Goal: Information Seeking & Learning: Understand process/instructions

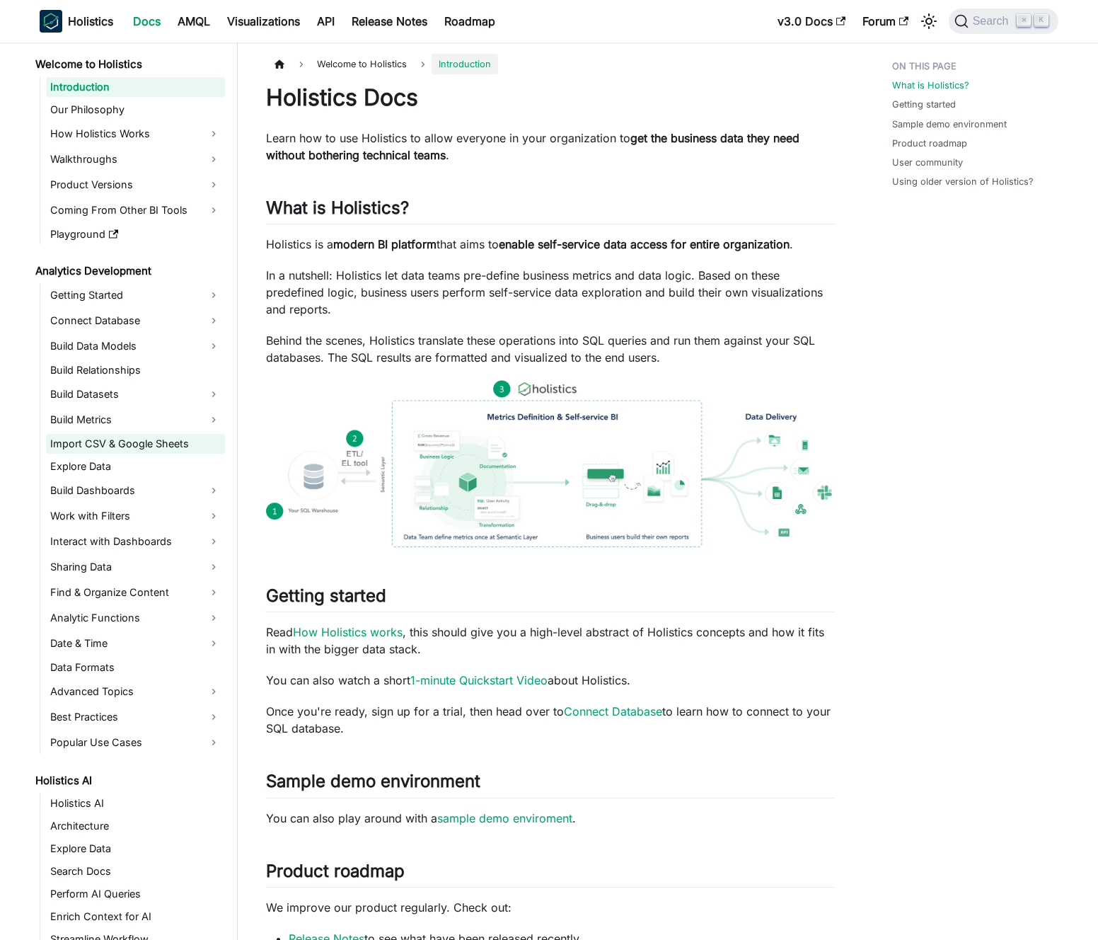
scroll to position [3, 0]
click at [162, 512] on link "Work with Filters" at bounding box center [135, 515] width 179 height 23
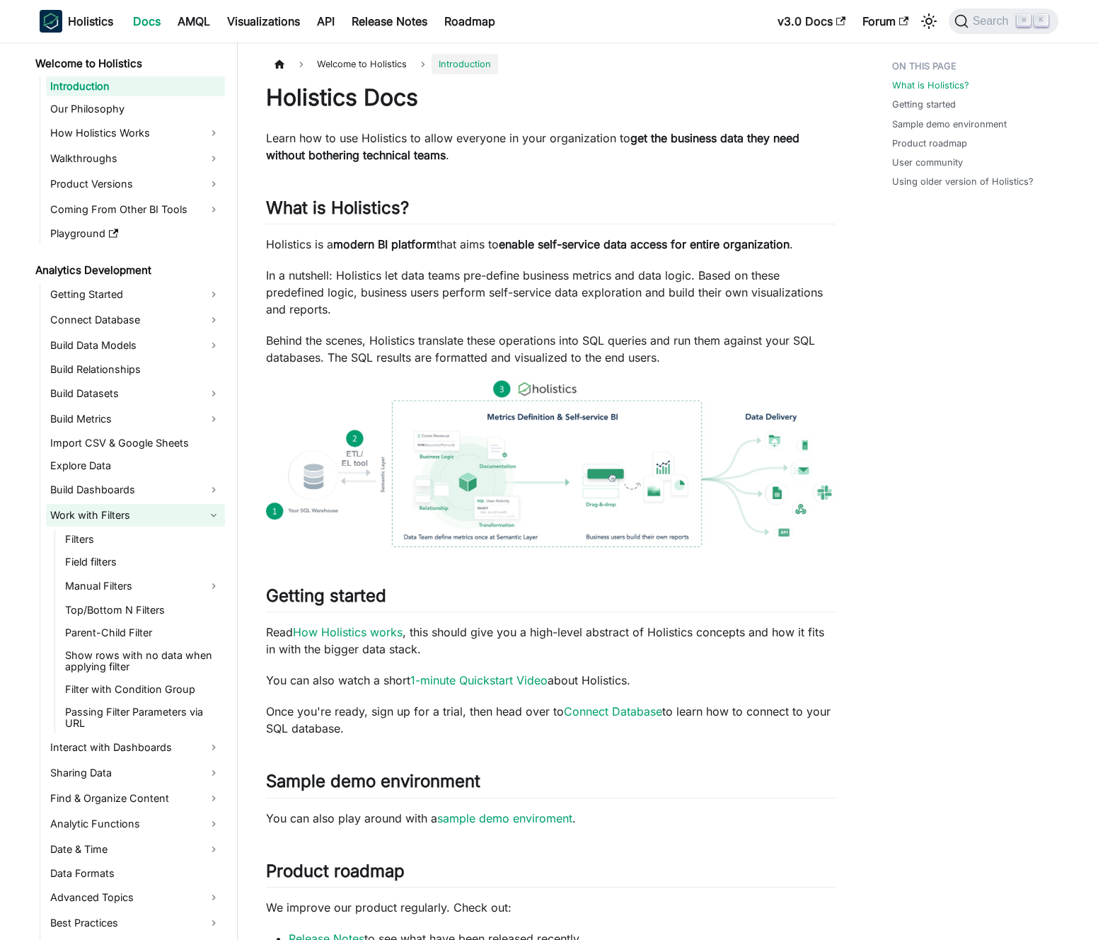
click at [161, 516] on link "Work with Filters" at bounding box center [135, 515] width 179 height 23
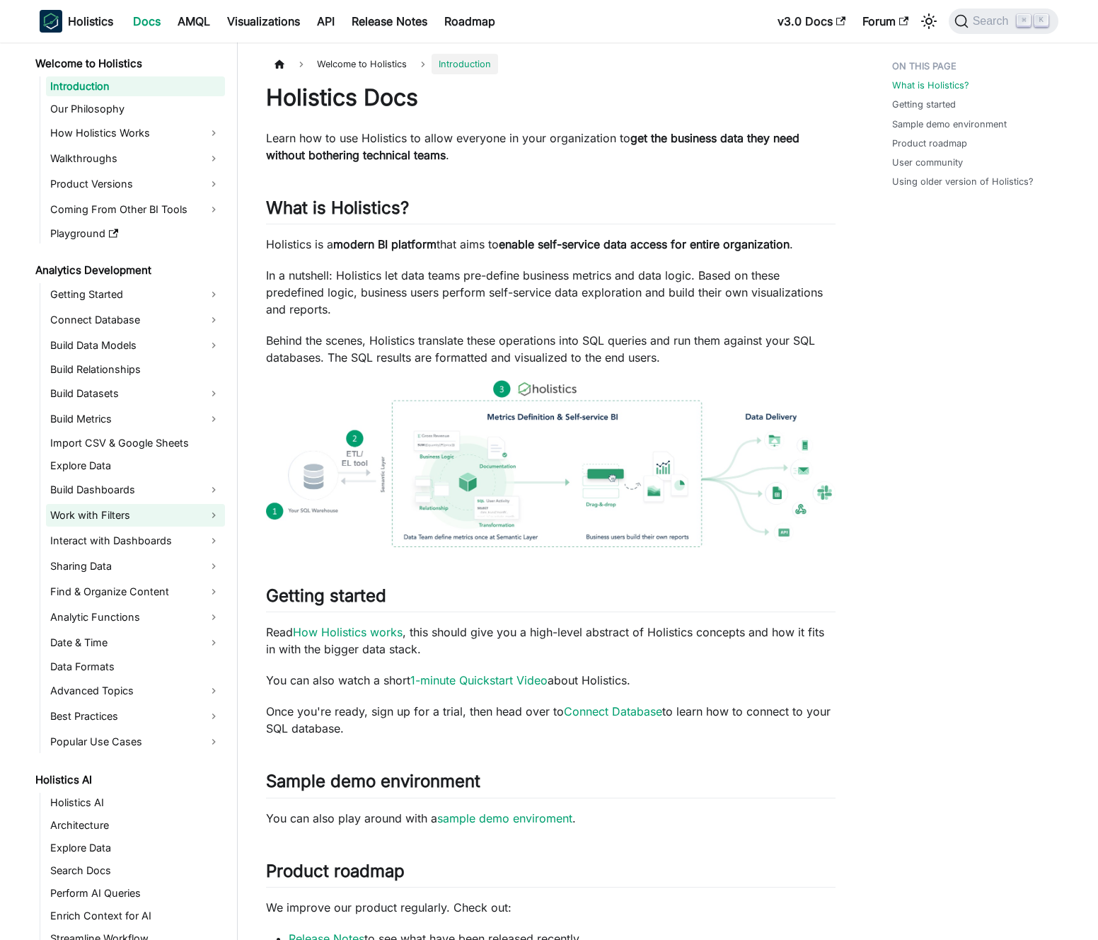
click at [162, 517] on link "Work with Filters" at bounding box center [135, 515] width 179 height 23
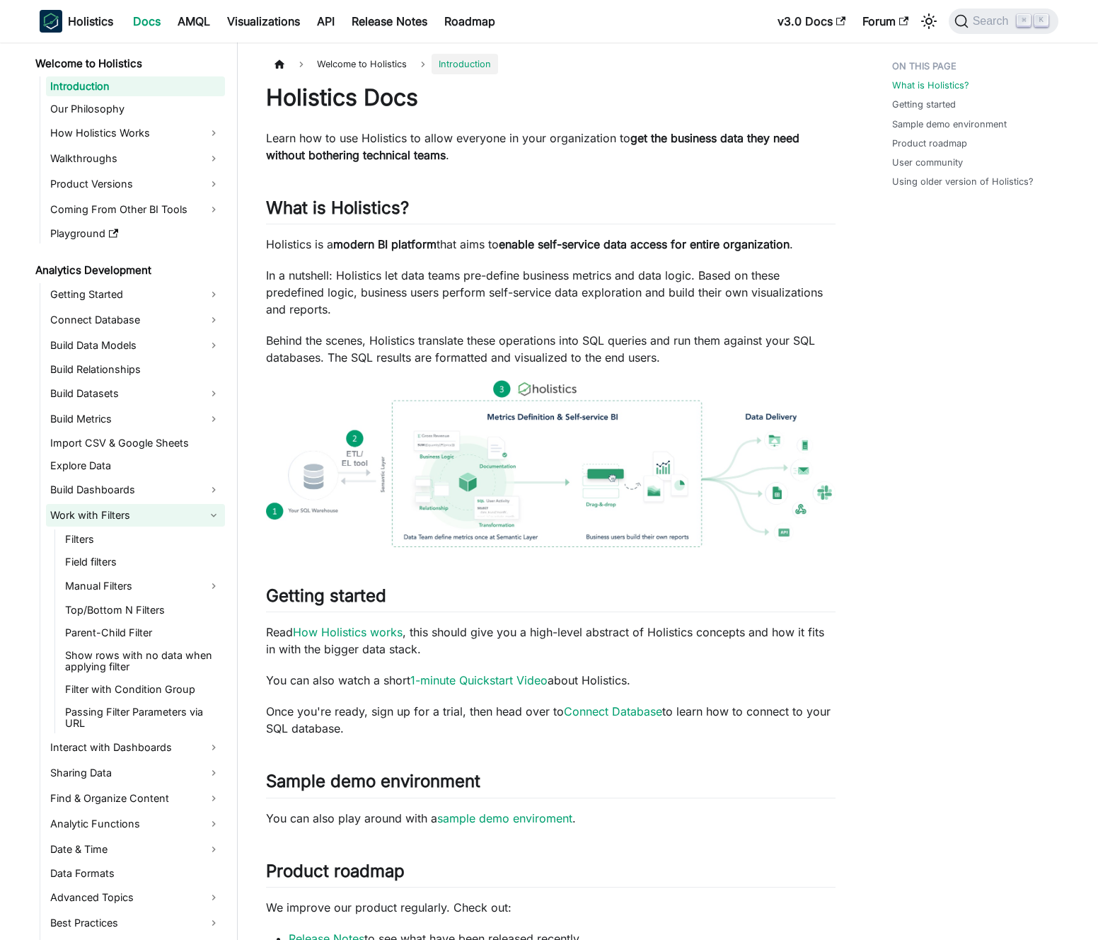
click at [162, 517] on link "Work with Filters" at bounding box center [135, 515] width 179 height 23
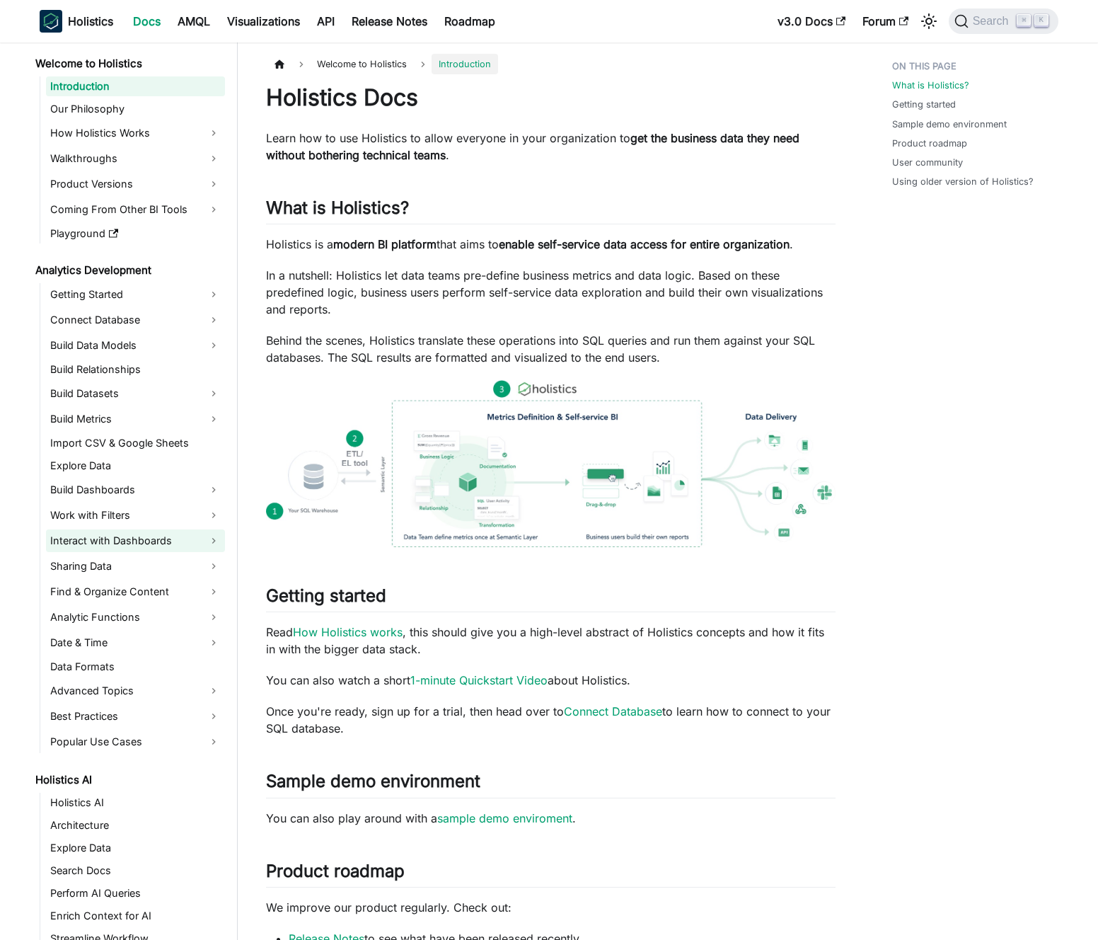
click at [157, 540] on link "Interact with Dashboards" at bounding box center [135, 540] width 179 height 23
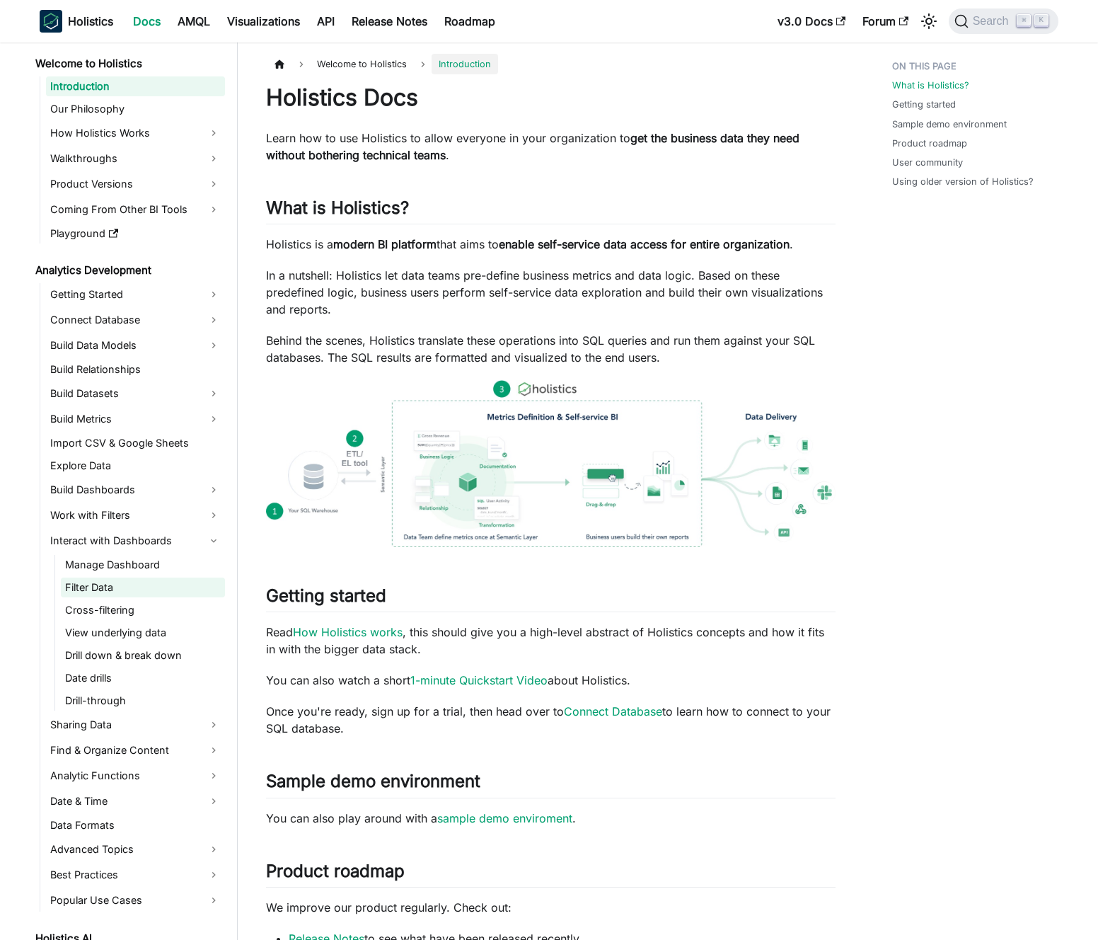
click at [149, 589] on link "Filter Data" at bounding box center [143, 587] width 164 height 20
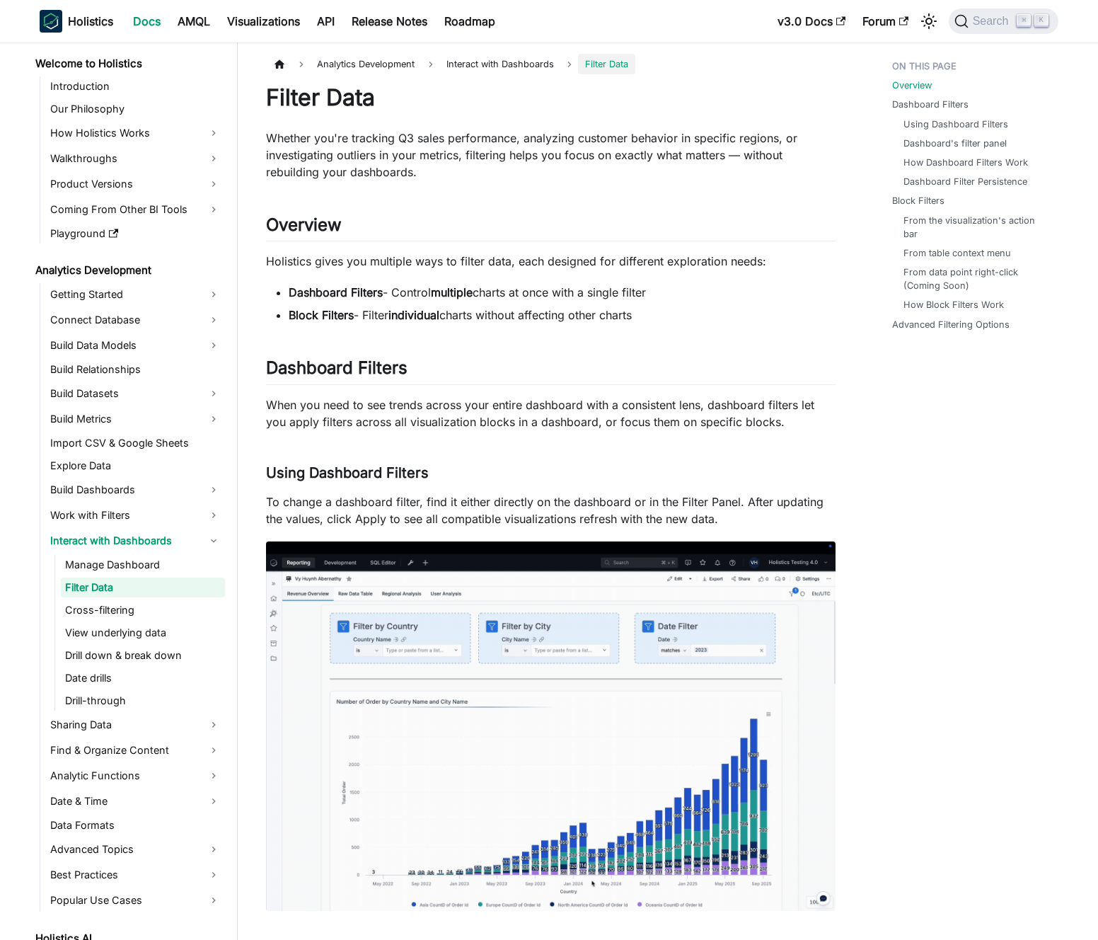
click at [483, 309] on li "Block Filters - Filter individual charts without affecting other charts" at bounding box center [562, 314] width 547 height 17
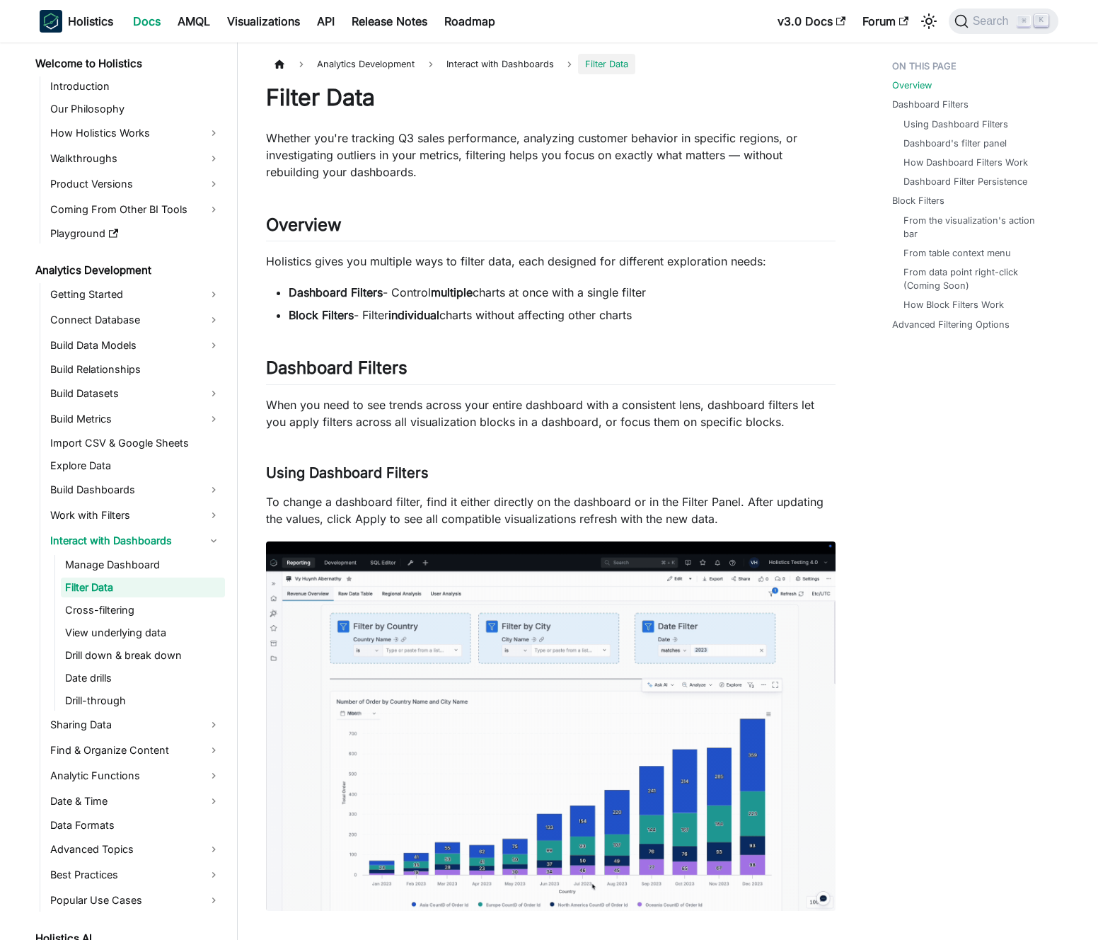
click at [424, 298] on li "Dashboard Filters - Control multiple charts at once with a single filter" at bounding box center [562, 292] width 547 height 17
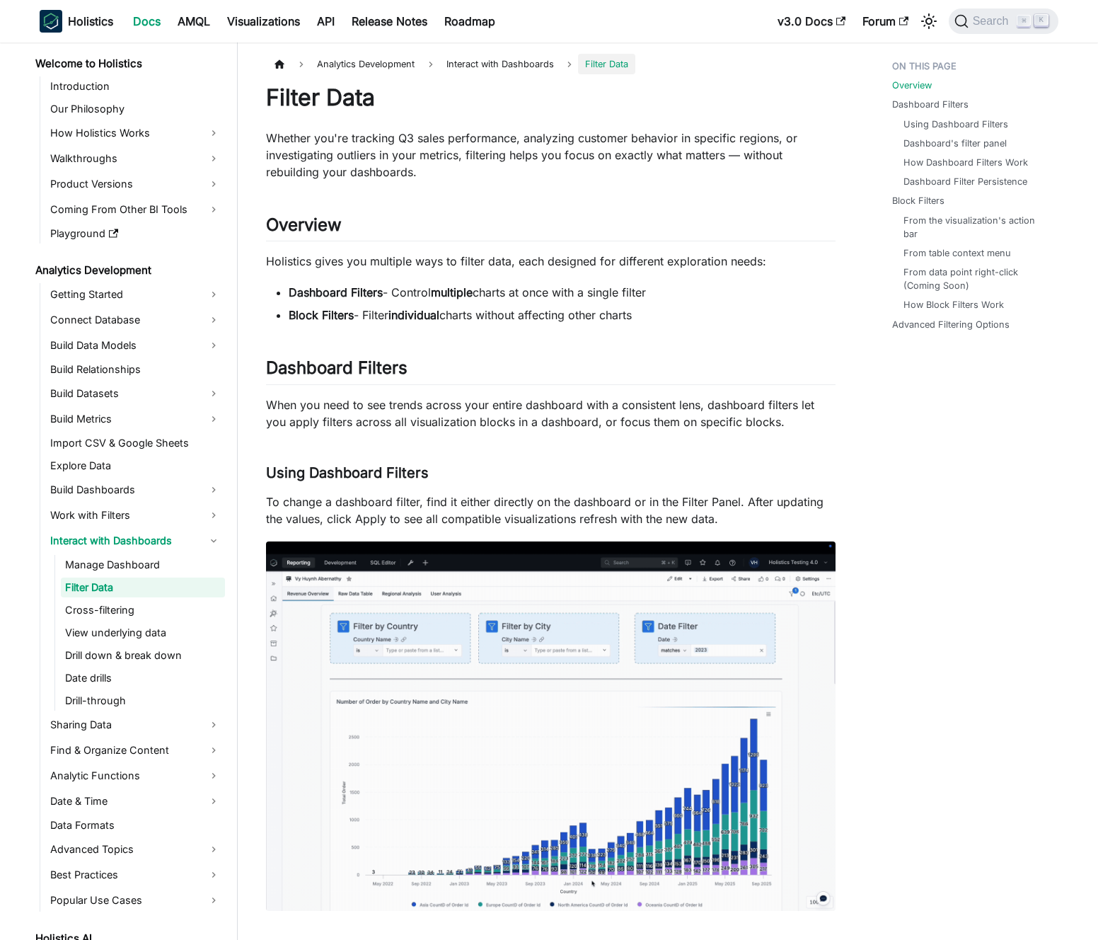
click at [424, 298] on li "Dashboard Filters - Control multiple charts at once with a single filter" at bounding box center [562, 292] width 547 height 17
click at [431, 300] on li "Dashboard Filters - Control multiple charts at once with a single filter" at bounding box center [562, 292] width 547 height 17
click at [436, 154] on p "Whether you're tracking Q3 sales performance, analyzing customer behavior in sp…" at bounding box center [551, 154] width 570 height 51
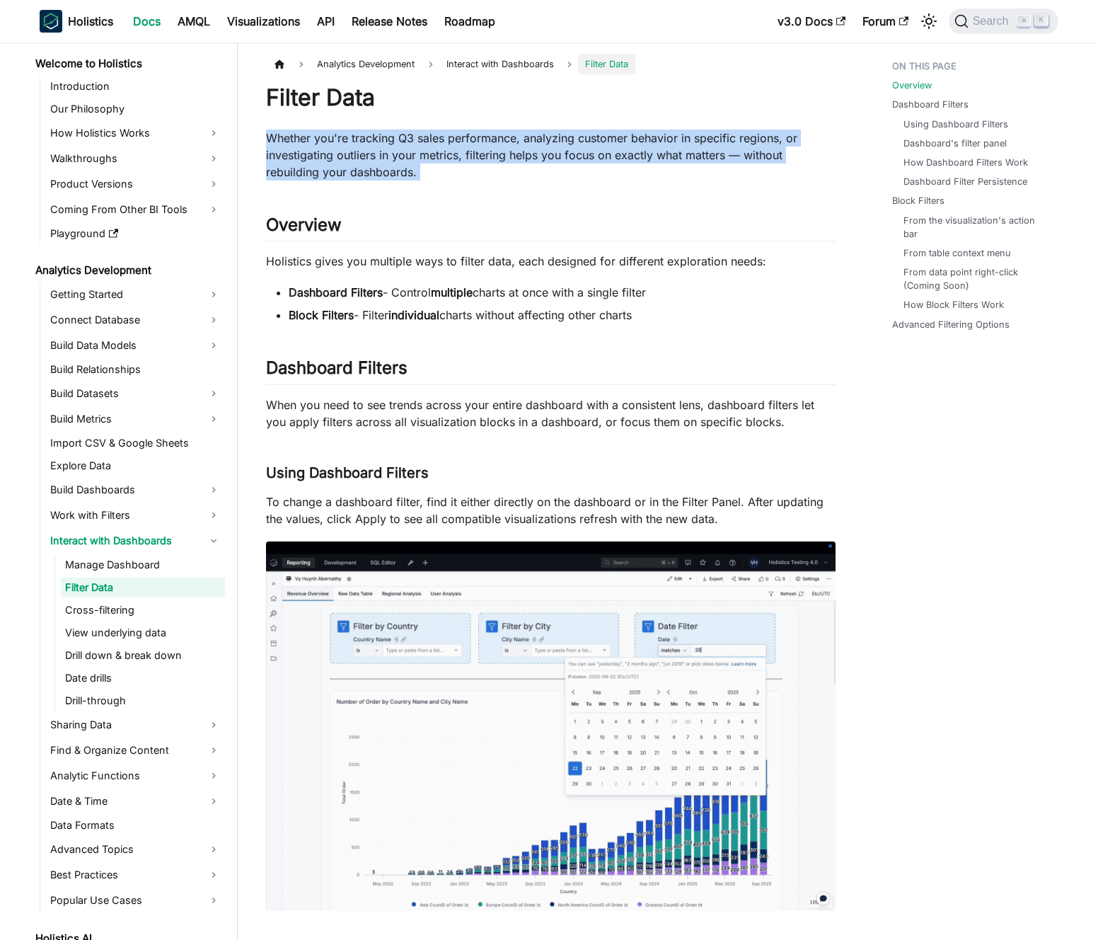
click at [436, 154] on p "Whether you're tracking Q3 sales performance, analyzing customer behavior in sp…" at bounding box center [551, 154] width 570 height 51
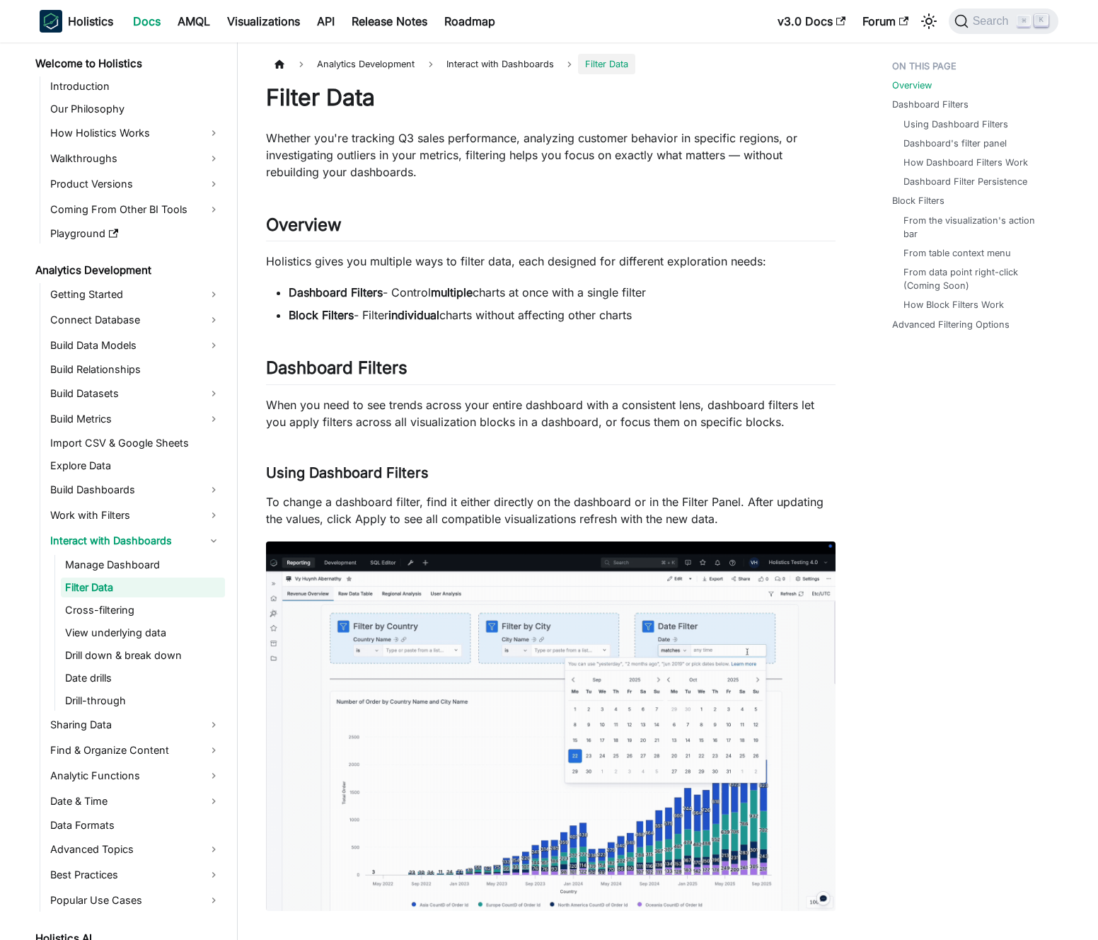
click at [424, 151] on p "Whether you're tracking Q3 sales performance, analyzing customer behavior in sp…" at bounding box center [551, 154] width 570 height 51
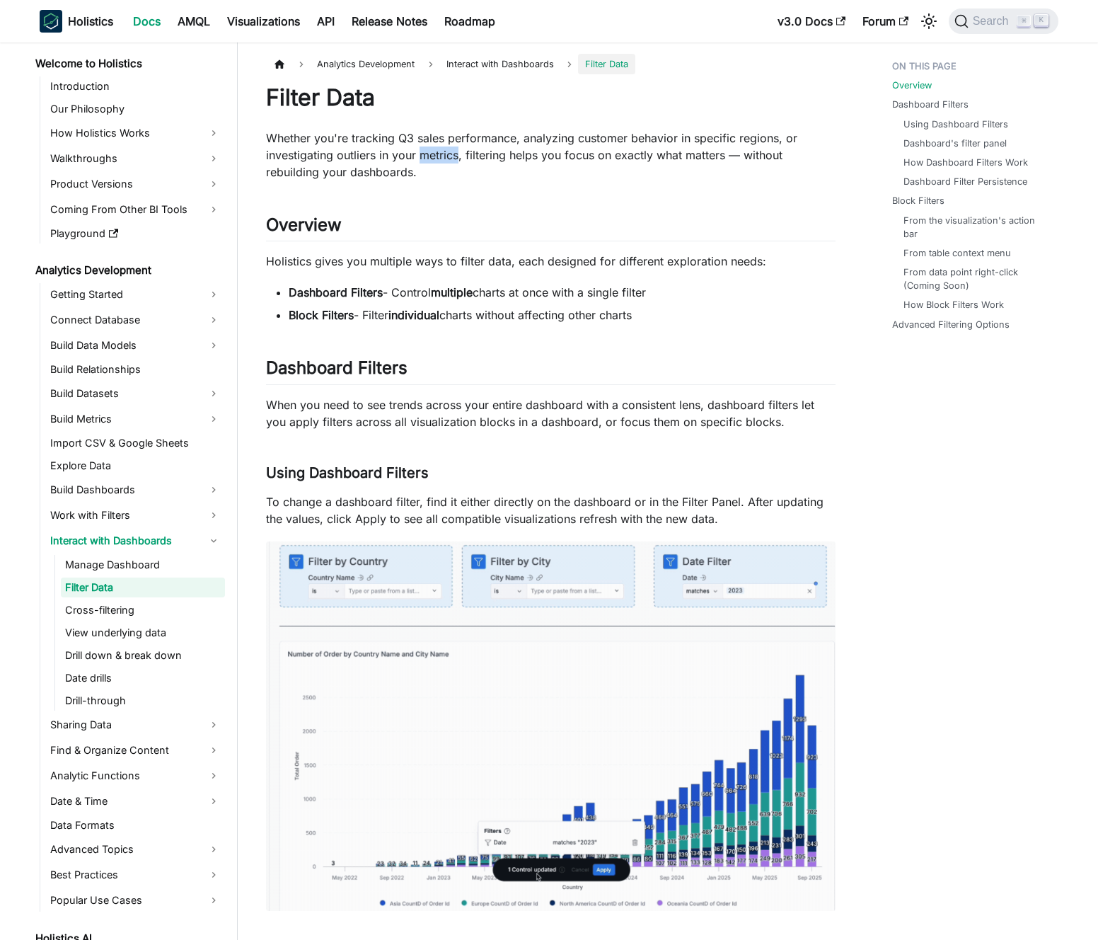
click at [424, 151] on p "Whether you're tracking Q3 sales performance, analyzing customer behavior in sp…" at bounding box center [551, 154] width 570 height 51
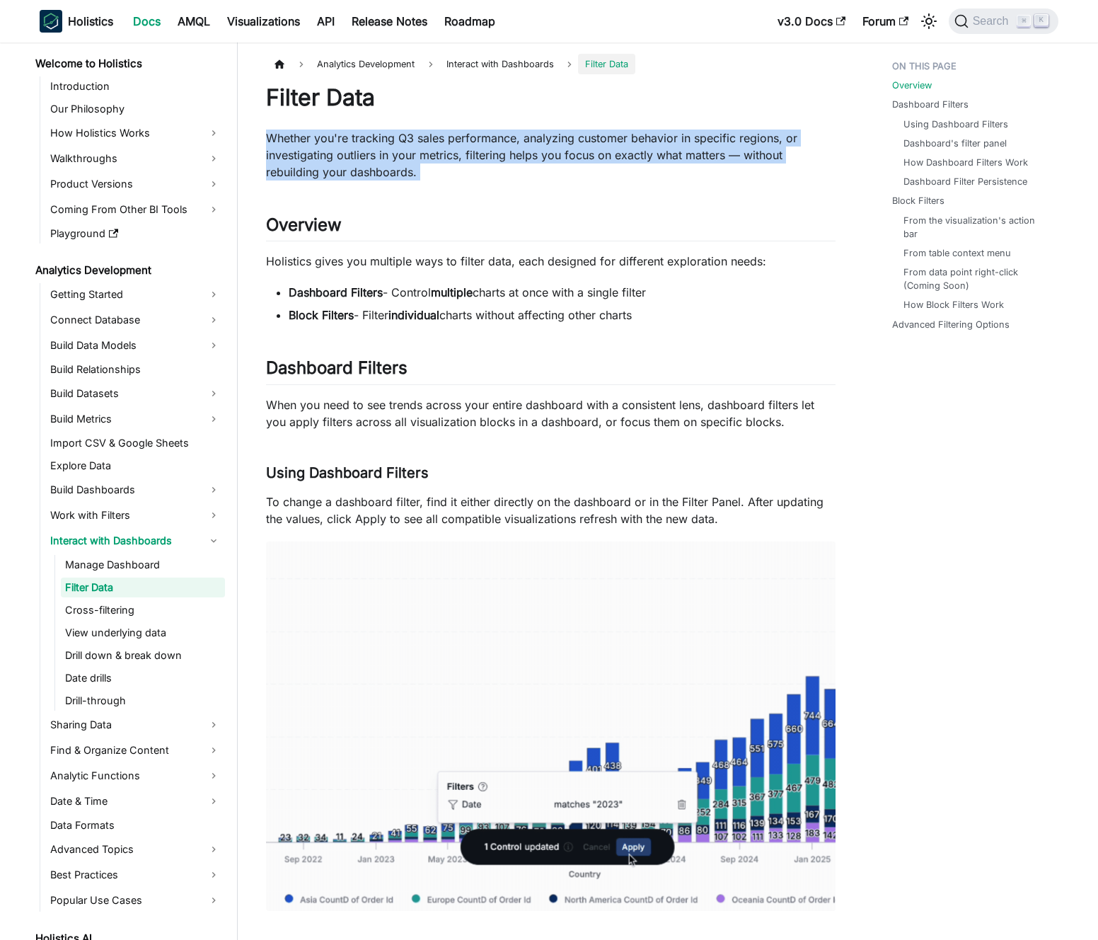
click at [424, 151] on p "Whether you're tracking Q3 sales performance, analyzing customer behavior in sp…" at bounding box center [551, 154] width 570 height 51
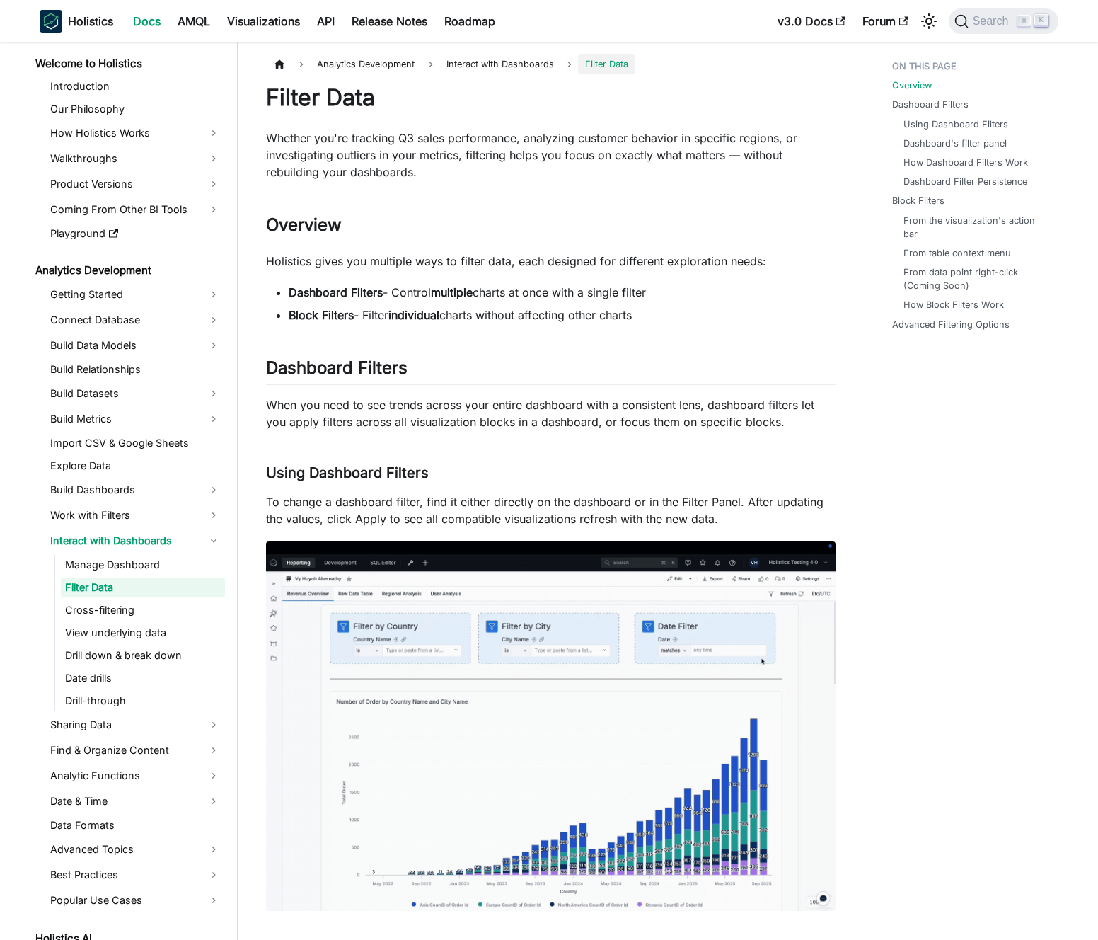
click at [416, 150] on p "Whether you're tracking Q3 sales performance, analyzing customer behavior in sp…" at bounding box center [551, 154] width 570 height 51
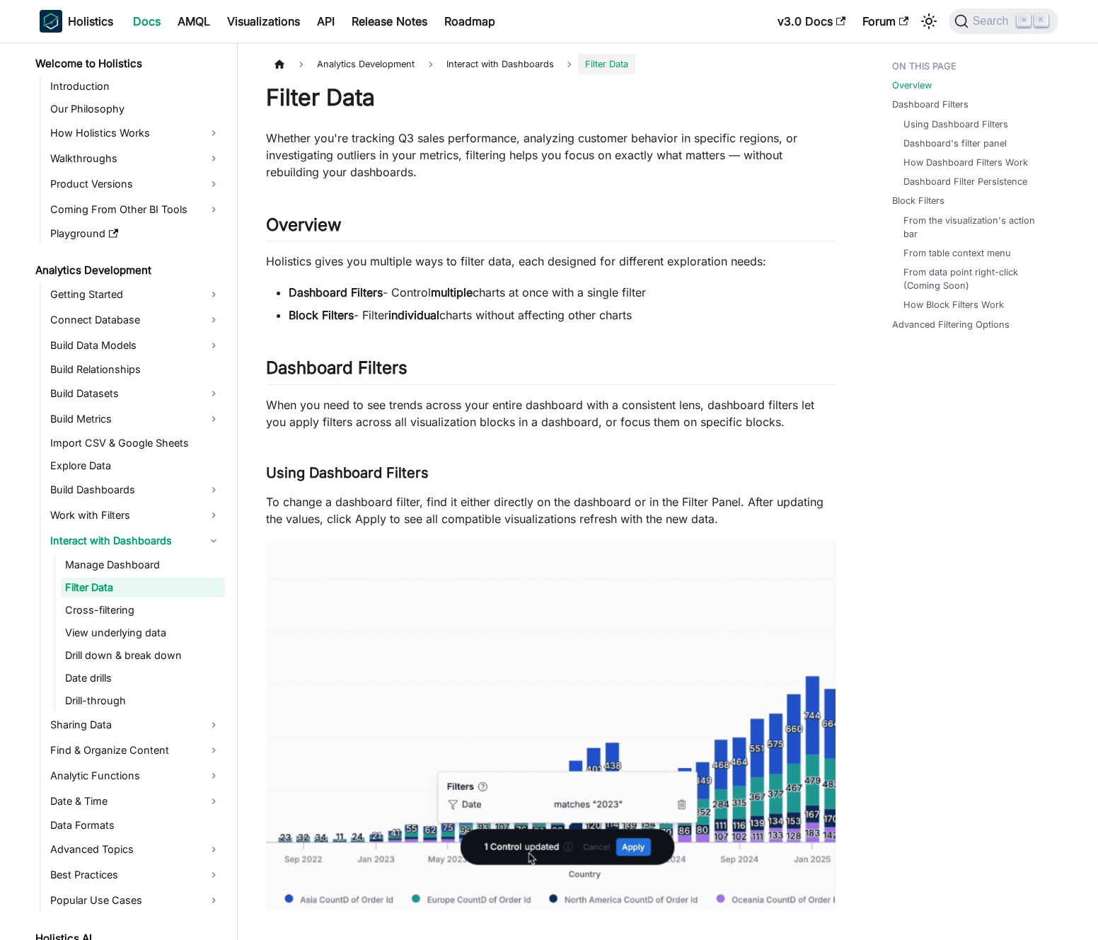
click at [605, 253] on p "Holistics gives you multiple ways to filter data, each designed for different e…" at bounding box center [551, 261] width 570 height 17
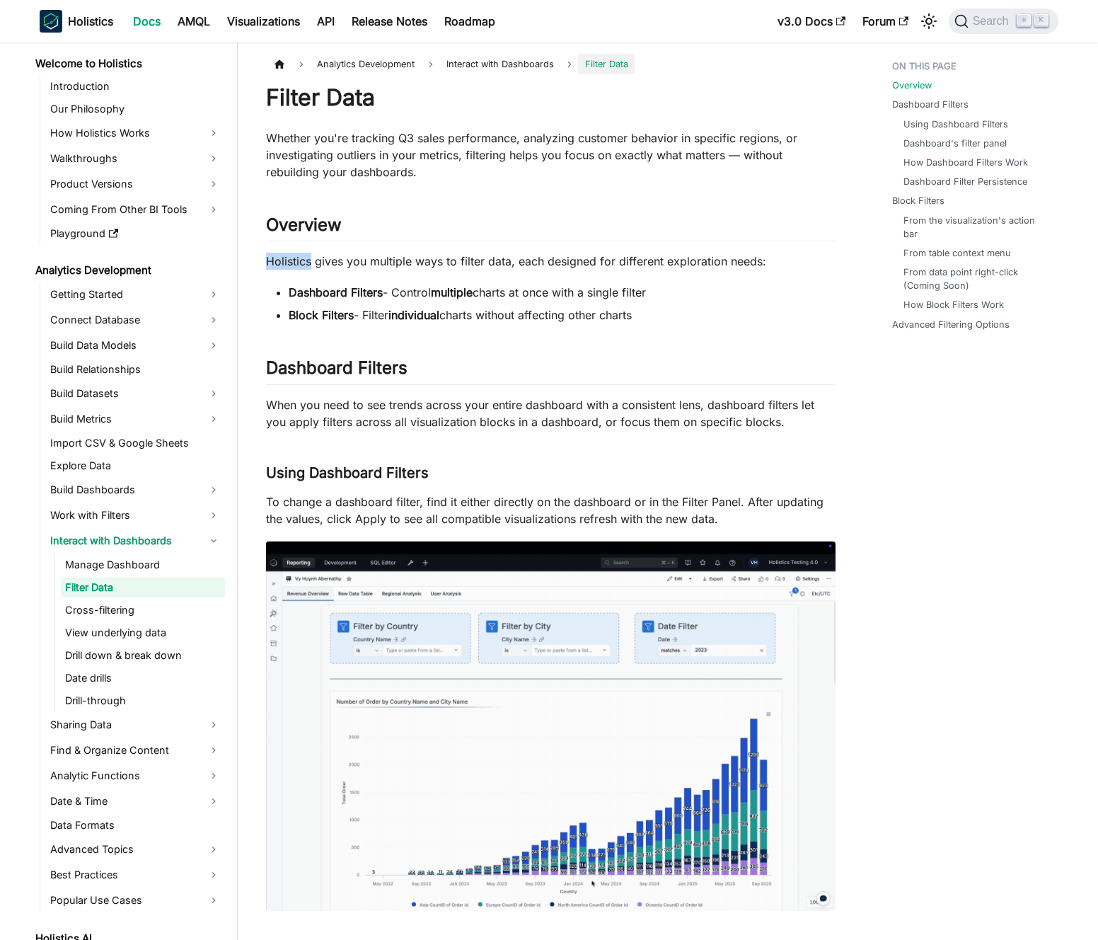
click at [605, 253] on p "Holistics gives you multiple ways to filter data, each designed for different e…" at bounding box center [551, 261] width 570 height 17
click at [573, 264] on p "Holistics gives you multiple ways to filter data, each designed for different e…" at bounding box center [551, 261] width 570 height 17
click at [439, 156] on p "Whether you're tracking Q3 sales performance, analyzing customer behavior in sp…" at bounding box center [551, 154] width 570 height 51
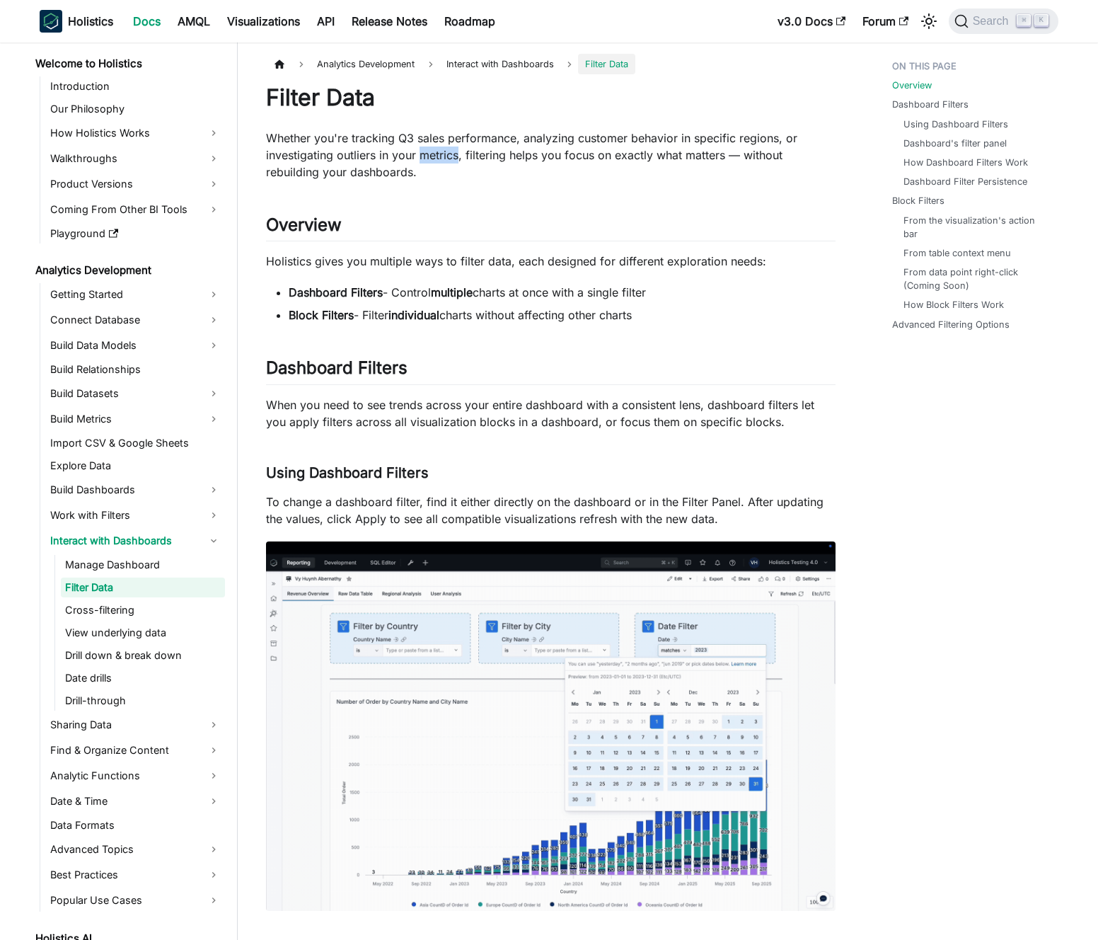
click at [439, 156] on p "Whether you're tracking Q3 sales performance, analyzing customer behavior in sp…" at bounding box center [551, 154] width 570 height 51
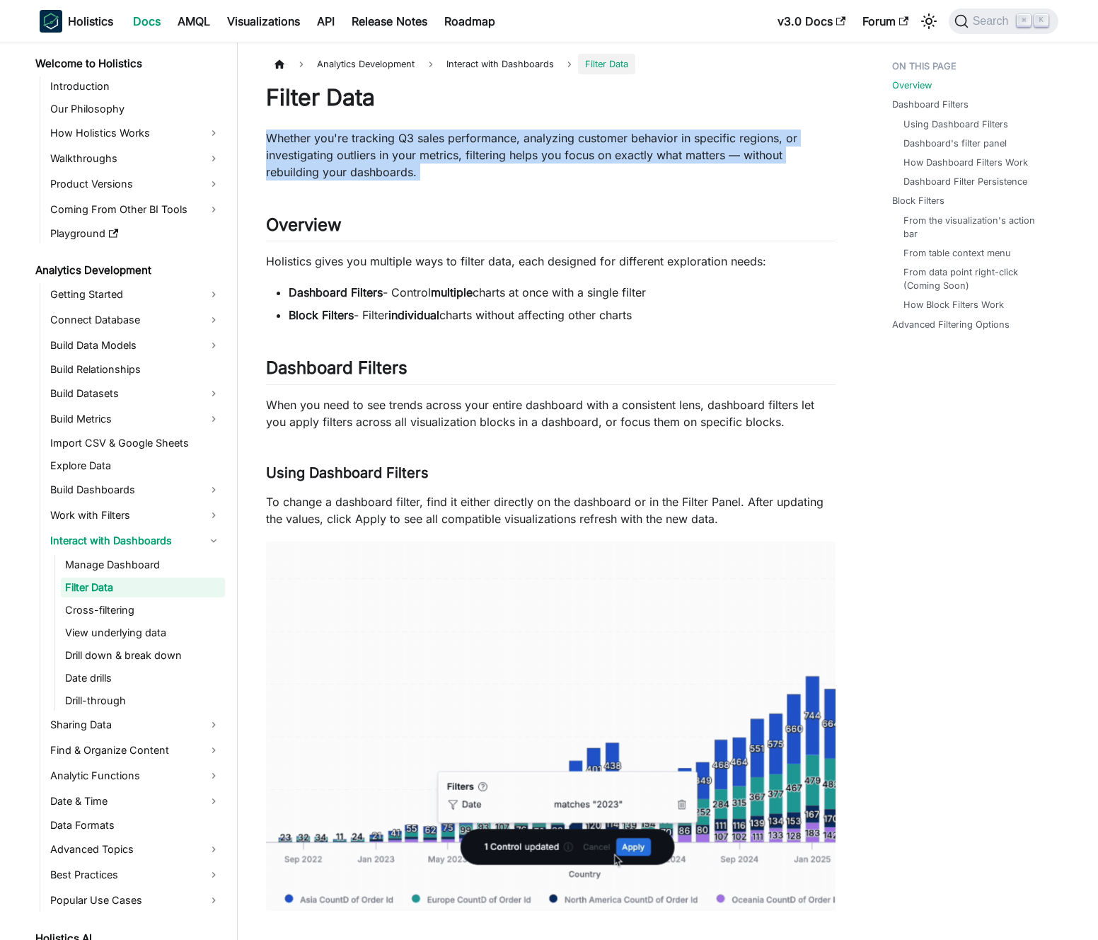
click at [439, 156] on p "Whether you're tracking Q3 sales performance, analyzing customer behavior in sp…" at bounding box center [551, 154] width 570 height 51
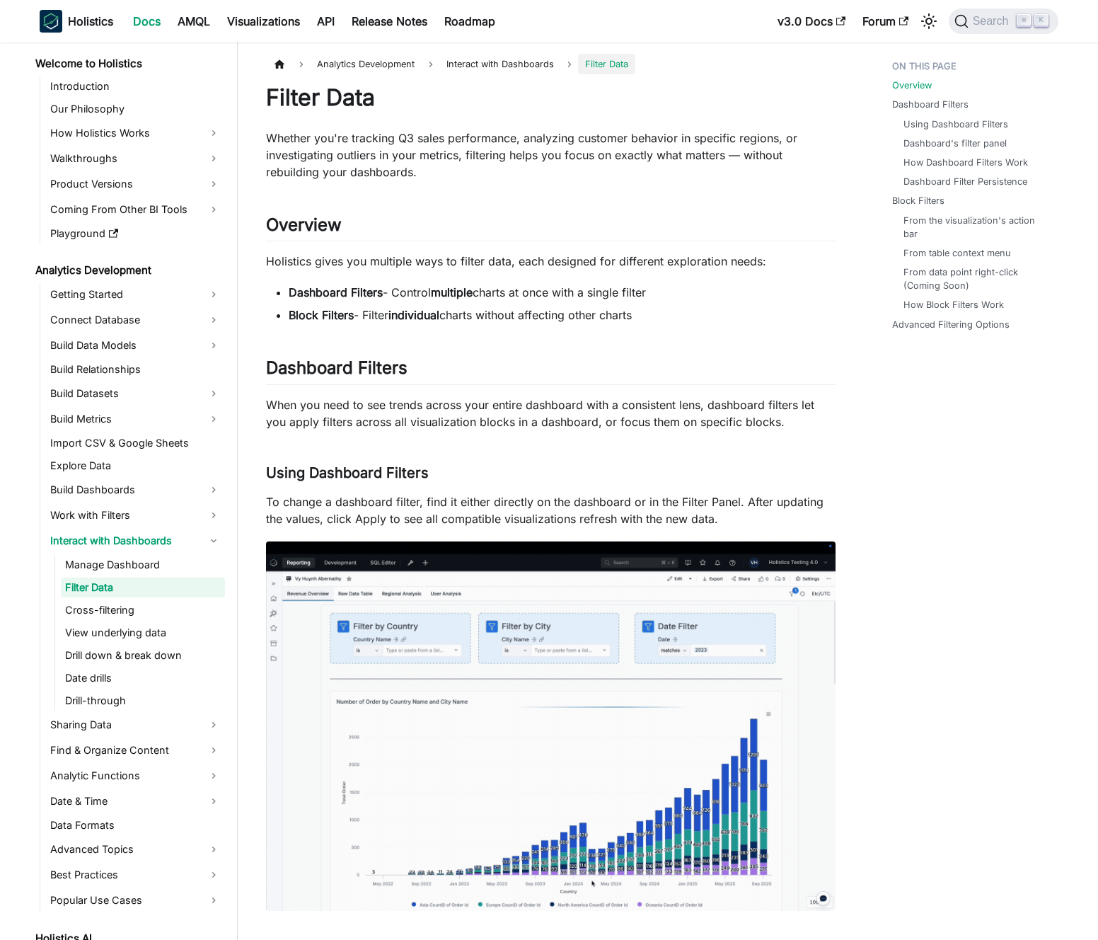
click at [433, 155] on p "Whether you're tracking Q3 sales performance, analyzing customer behavior in sp…" at bounding box center [551, 154] width 570 height 51
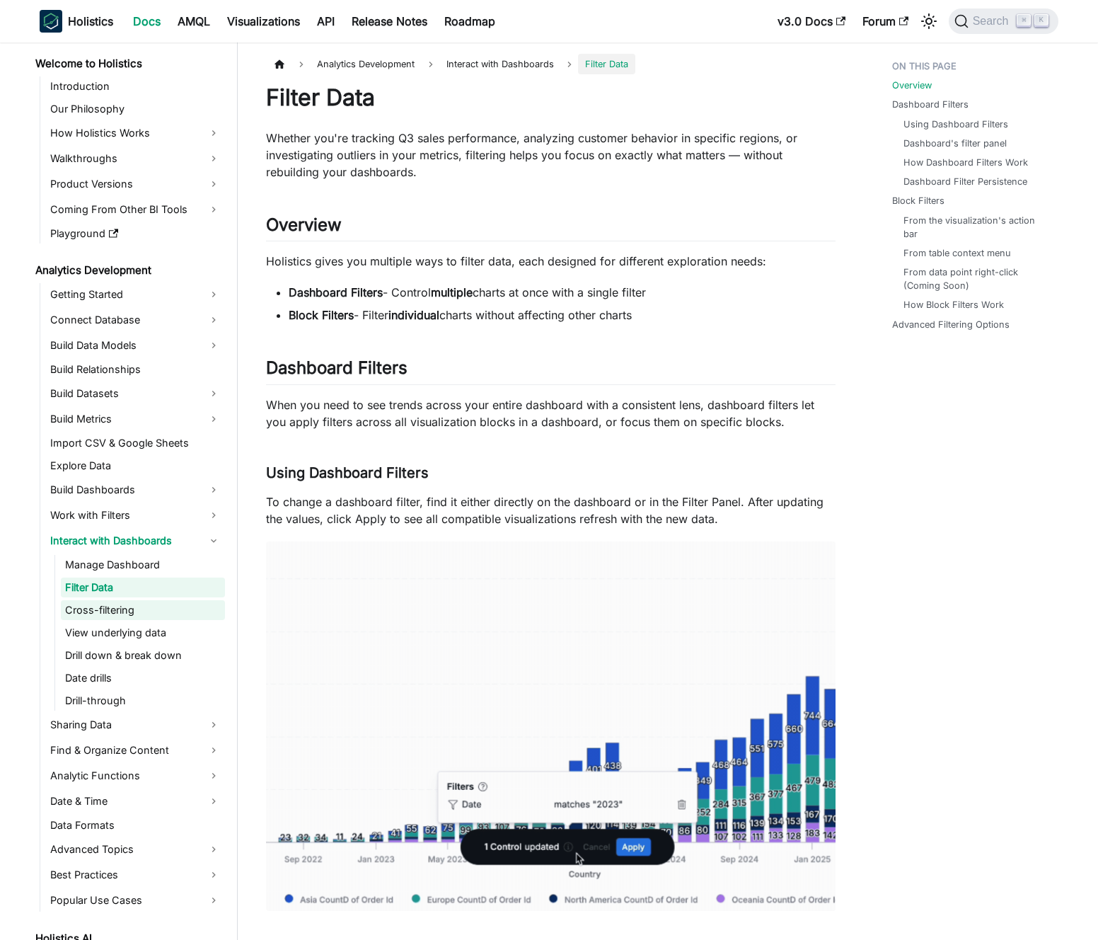
click at [139, 612] on link "Cross-filtering" at bounding box center [143, 610] width 164 height 20
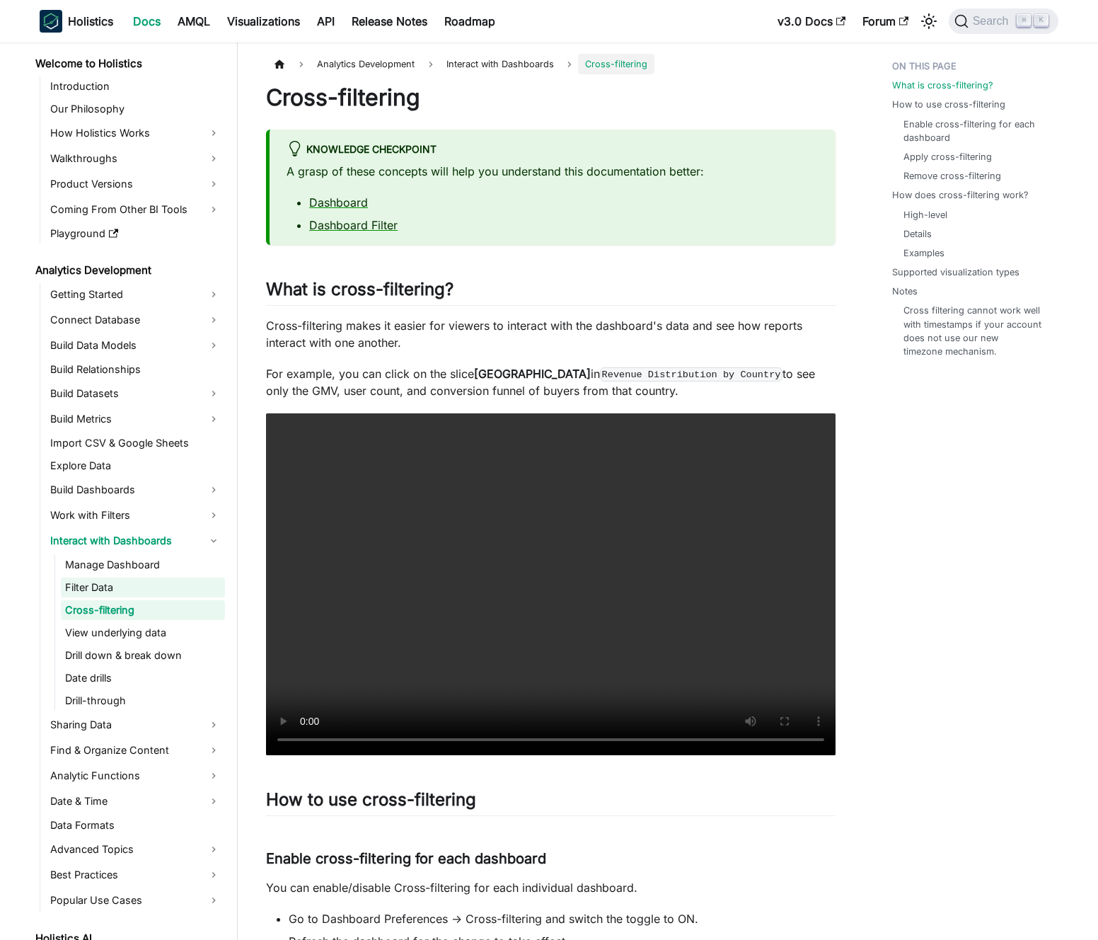
click at [142, 589] on link "Filter Data" at bounding box center [143, 587] width 164 height 20
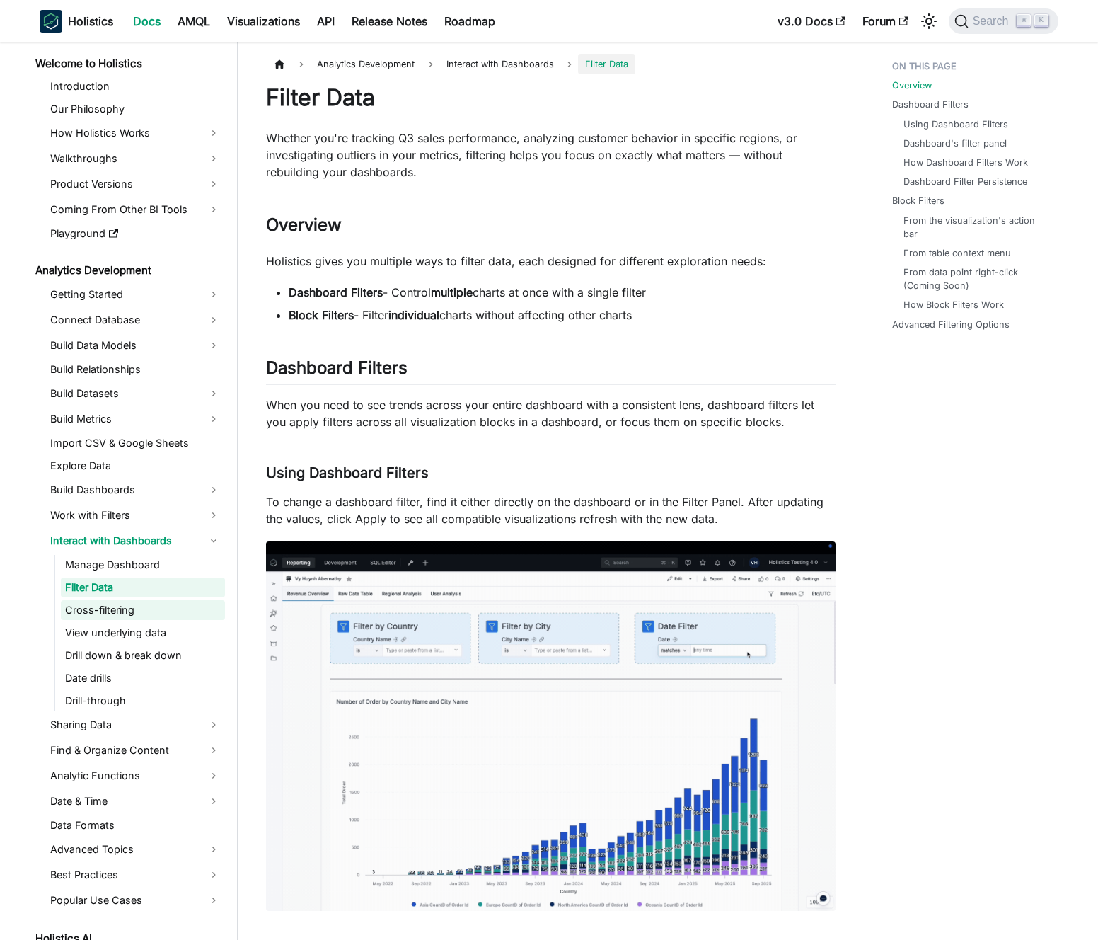
click at [147, 605] on link "Cross-filtering" at bounding box center [143, 610] width 164 height 20
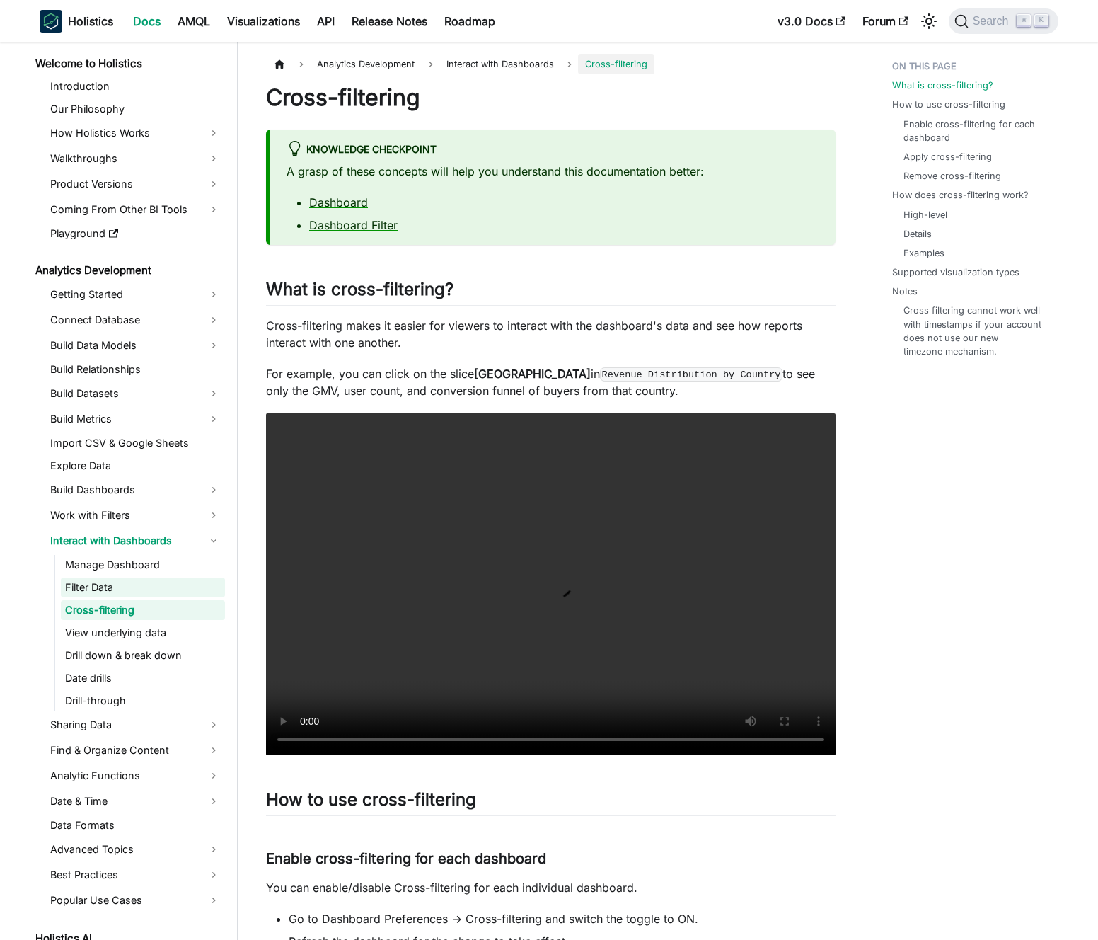
click at [146, 596] on link "Filter Data" at bounding box center [143, 587] width 164 height 20
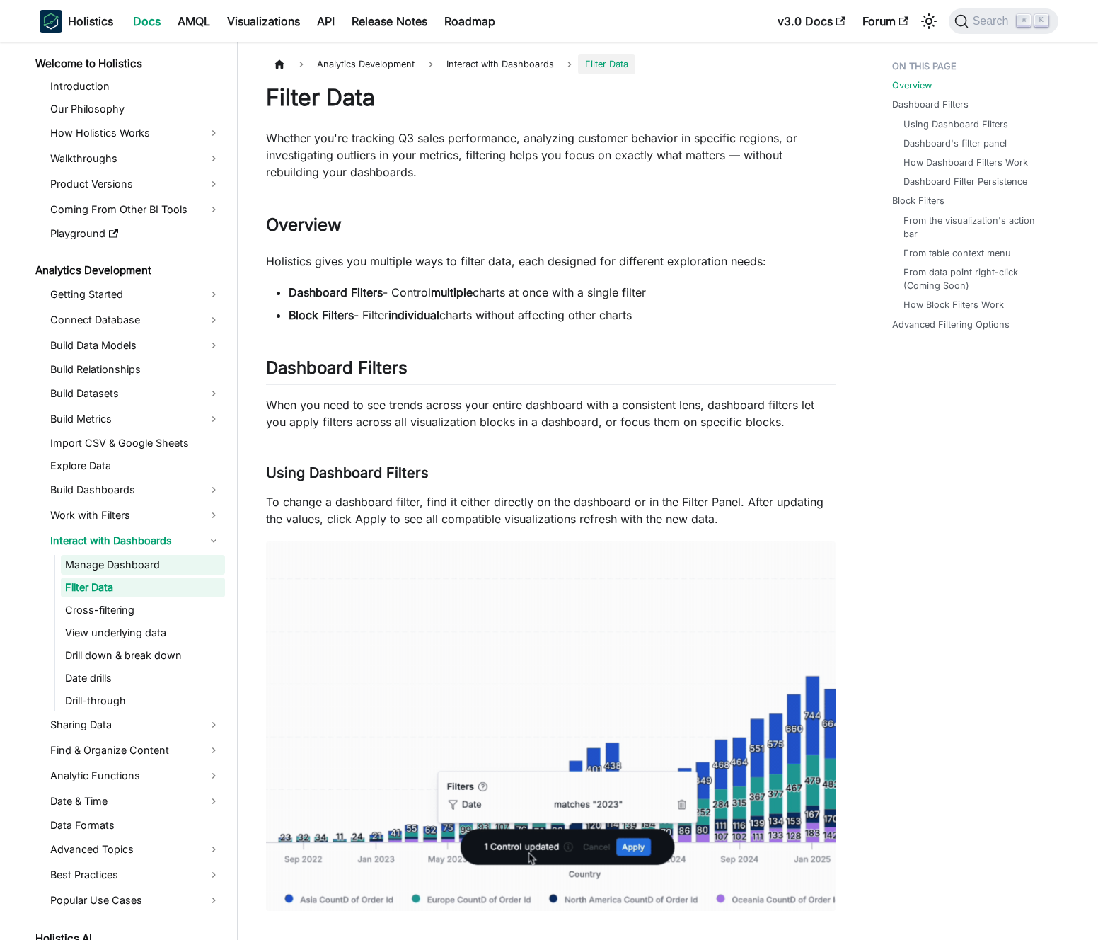
click at [140, 570] on link "Manage Dashboard" at bounding box center [143, 565] width 164 height 20
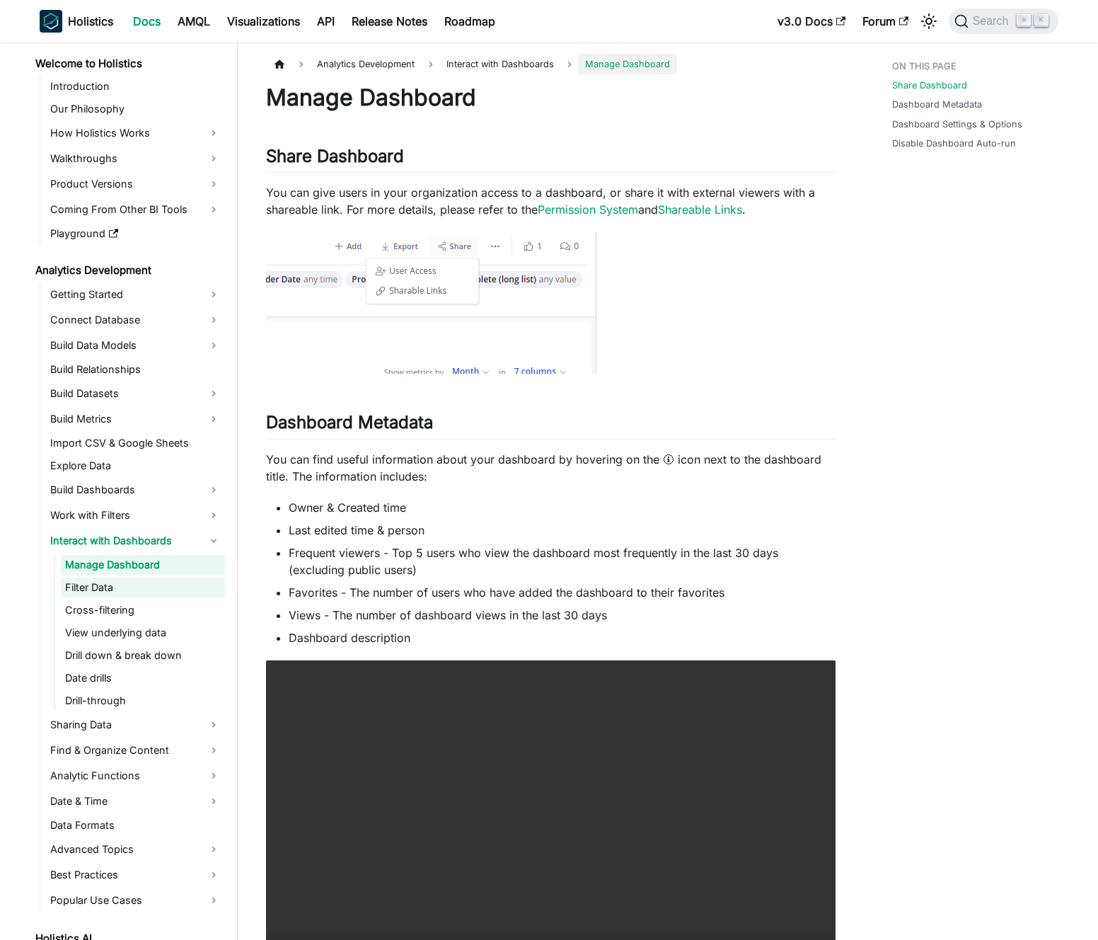
click at [145, 587] on link "Filter Data" at bounding box center [143, 587] width 164 height 20
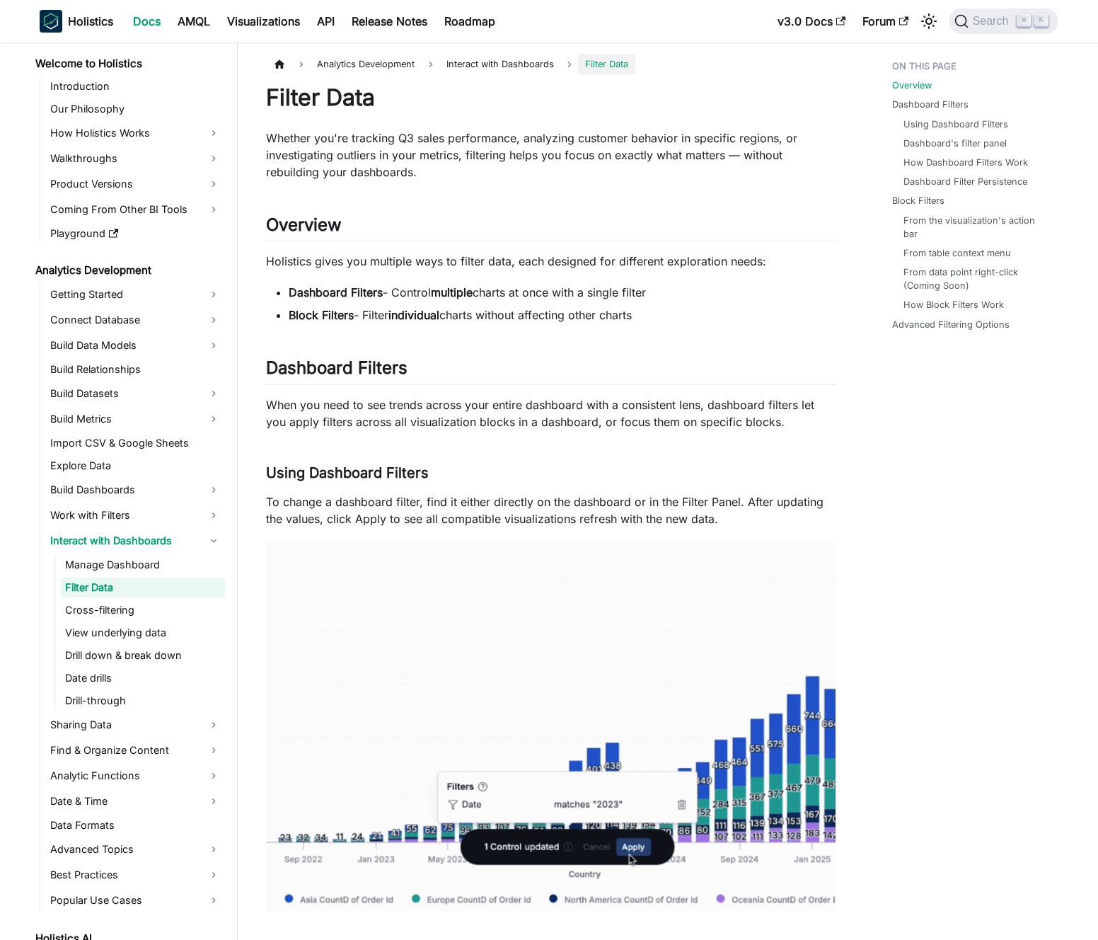
scroll to position [706, 0]
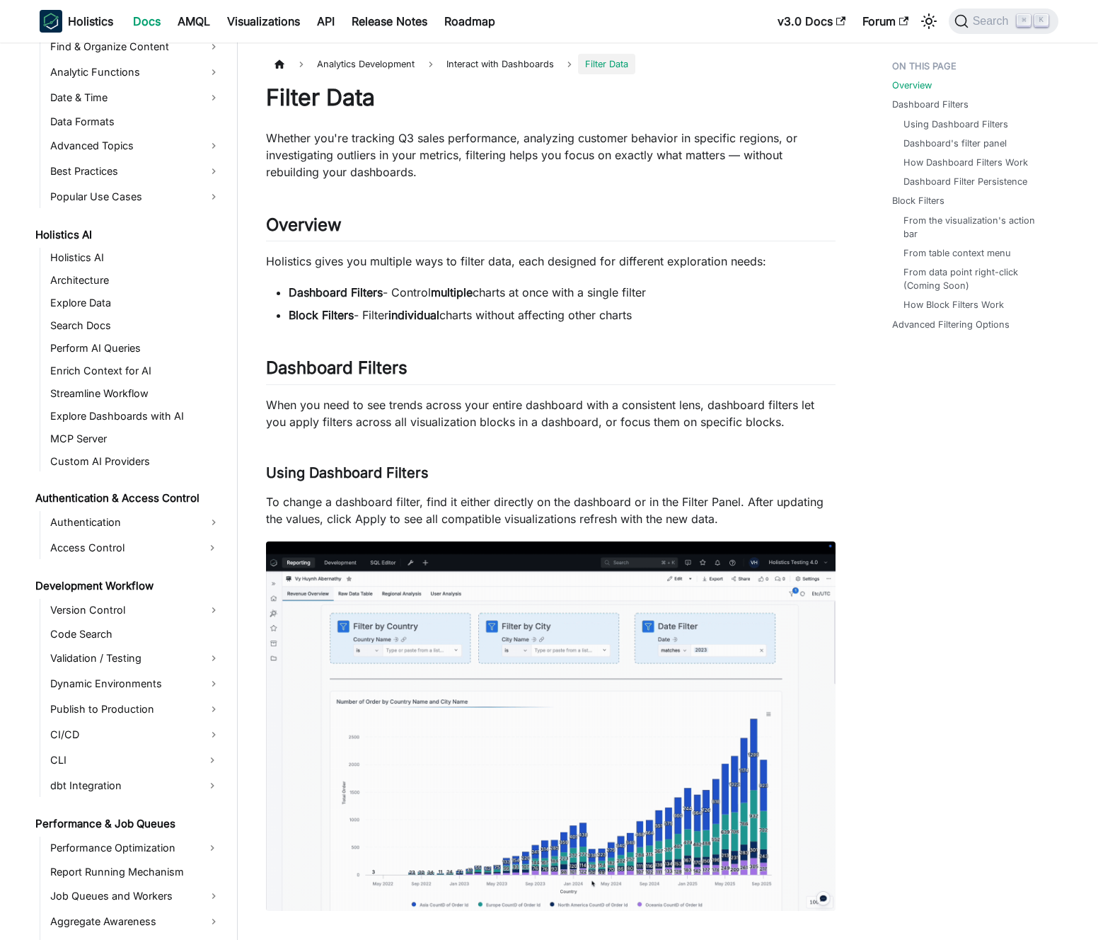
click at [531, 289] on li "Dashboard Filters - Control multiple charts at once with a single filter" at bounding box center [562, 292] width 547 height 17
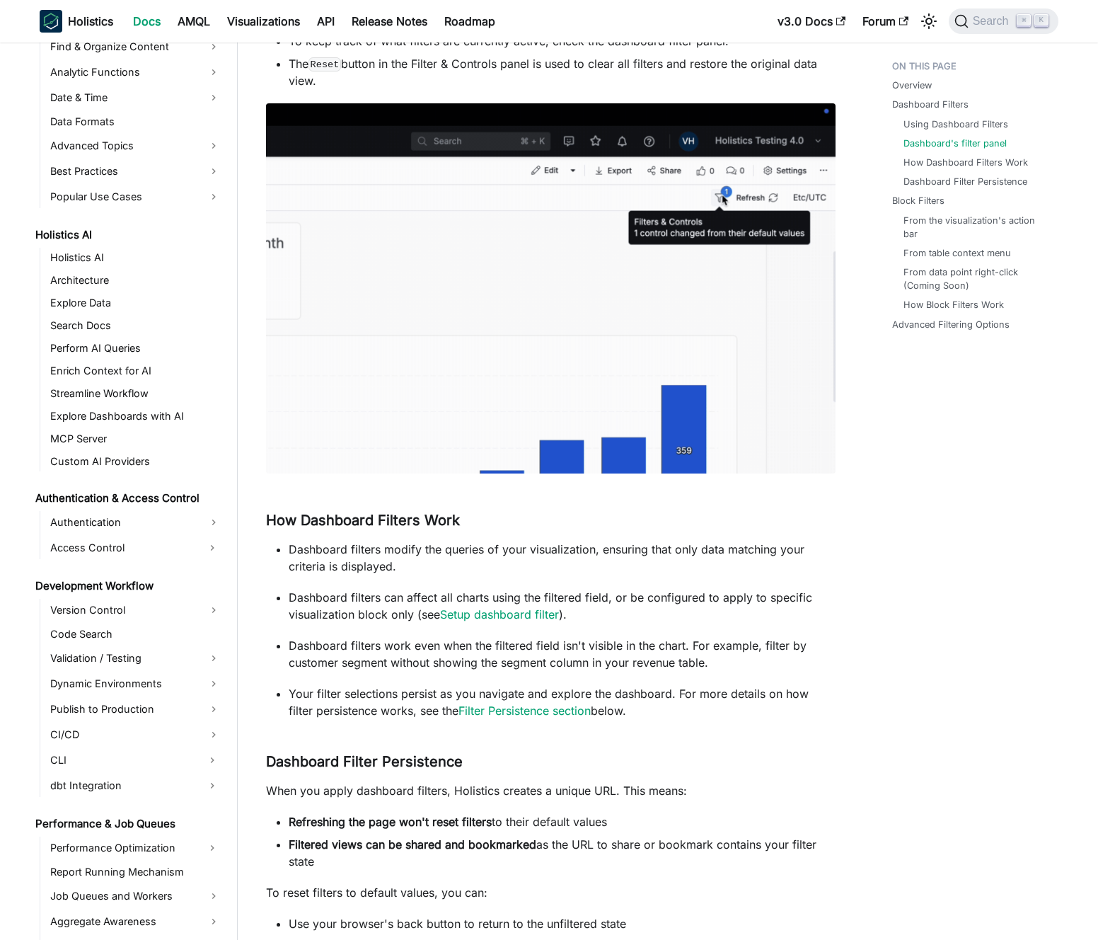
scroll to position [1712, 0]
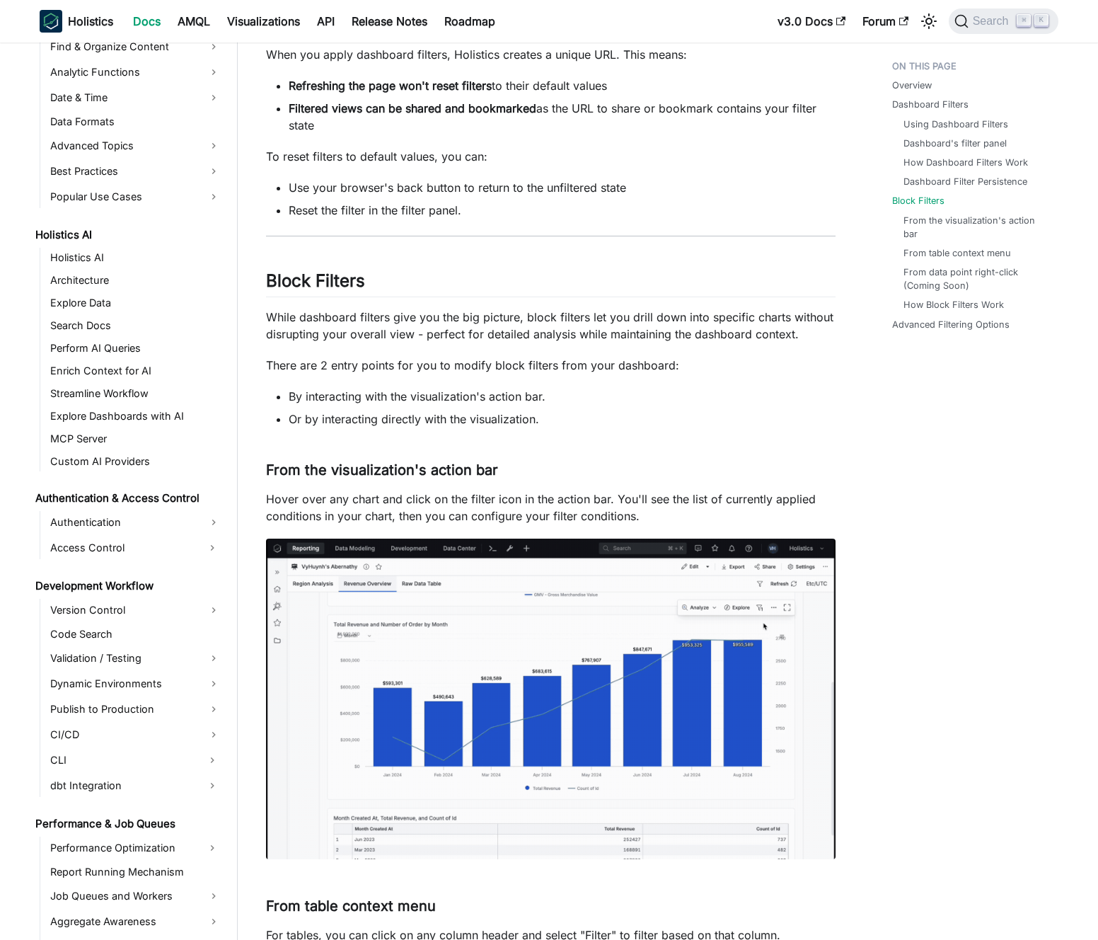
drag, startPoint x: 521, startPoint y: 267, endPoint x: 520, endPoint y: 202, distance: 64.4
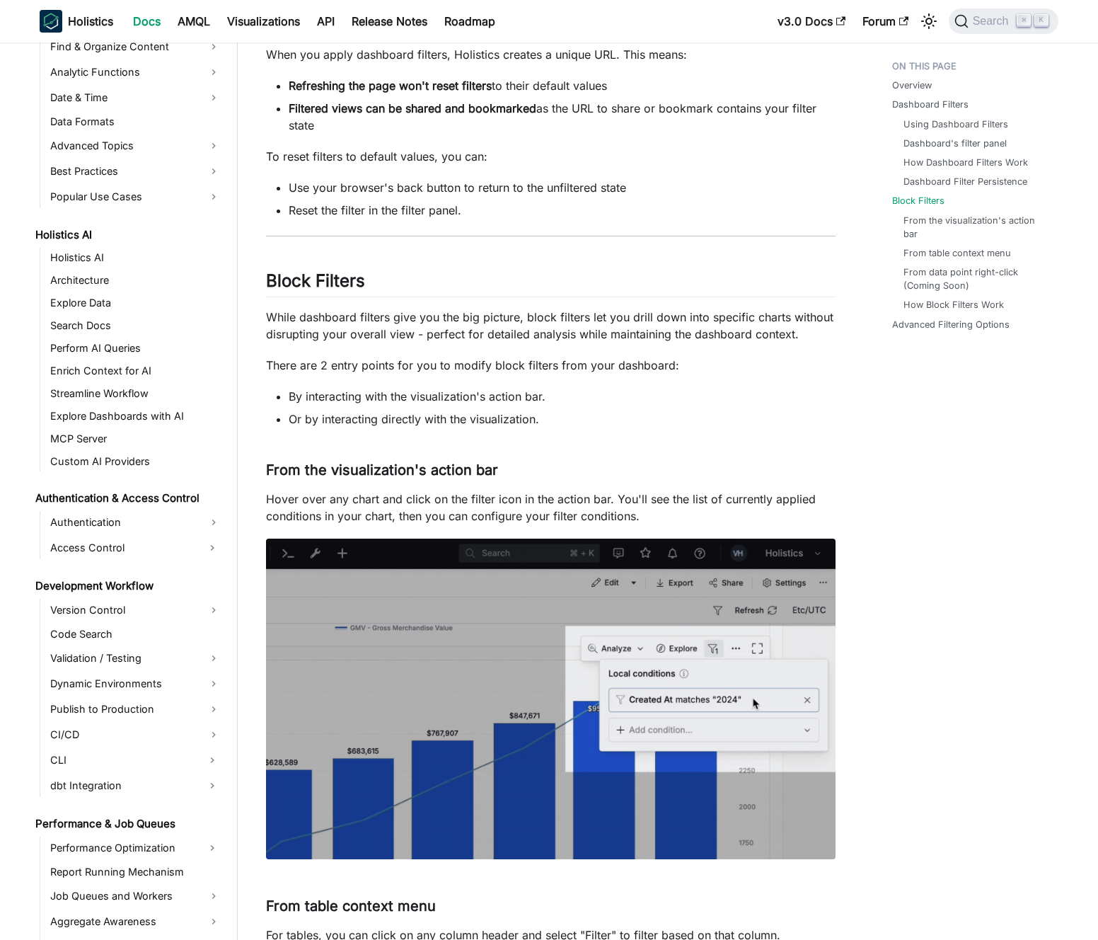
click at [520, 202] on div "Filter Data Whether you're tracking Q3 sales performance, analyzing customer be…" at bounding box center [551, 198] width 570 height 3654
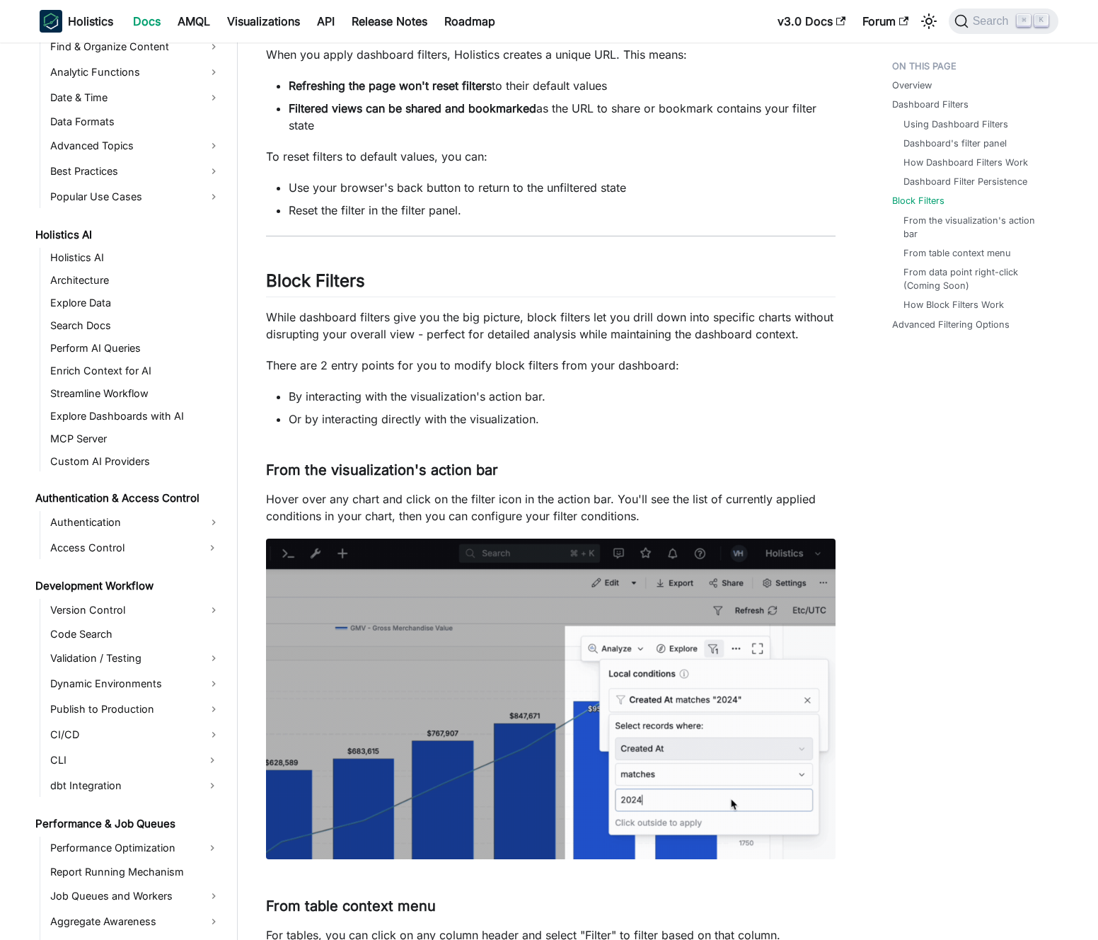
click at [520, 202] on li "Reset the filter in the filter panel." at bounding box center [562, 210] width 547 height 17
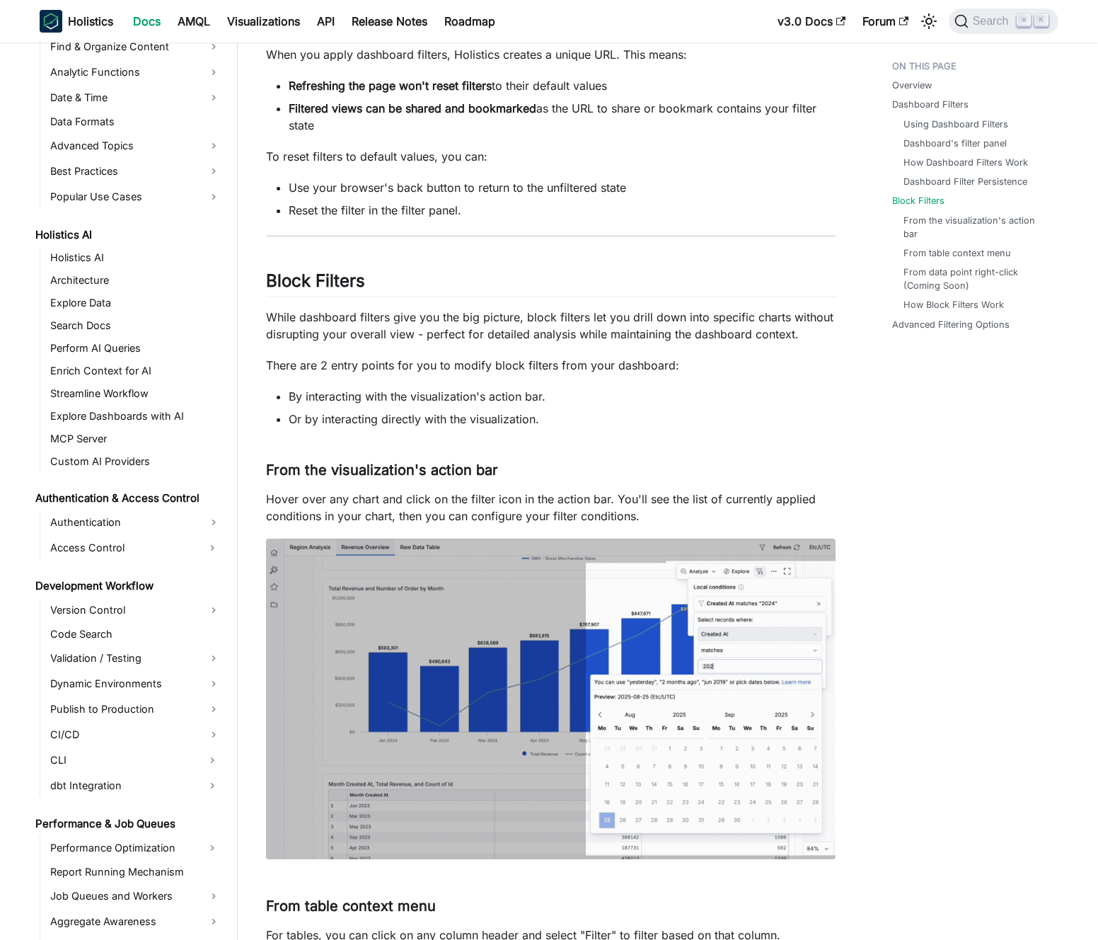
click at [520, 202] on li "Reset the filter in the filter panel." at bounding box center [562, 210] width 547 height 17
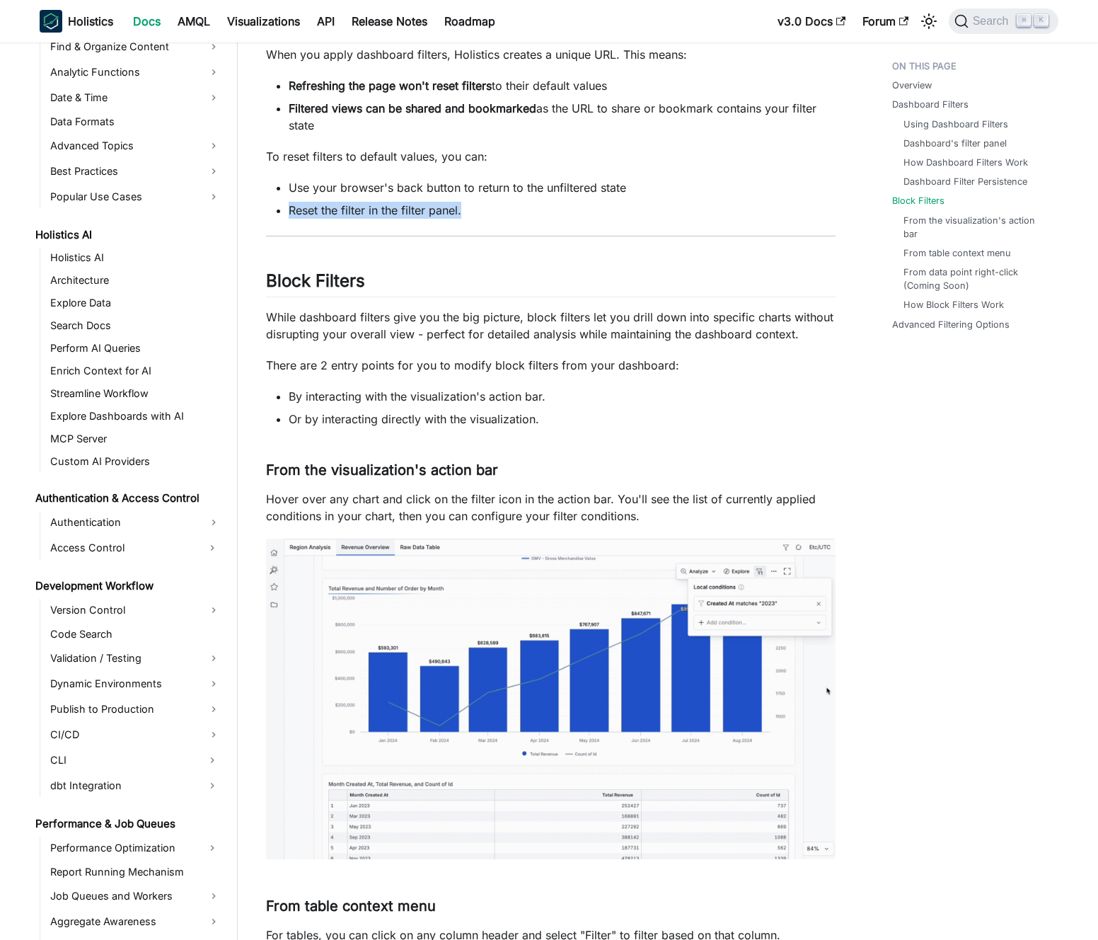
click at [520, 202] on li "Reset the filter in the filter panel." at bounding box center [562, 210] width 547 height 17
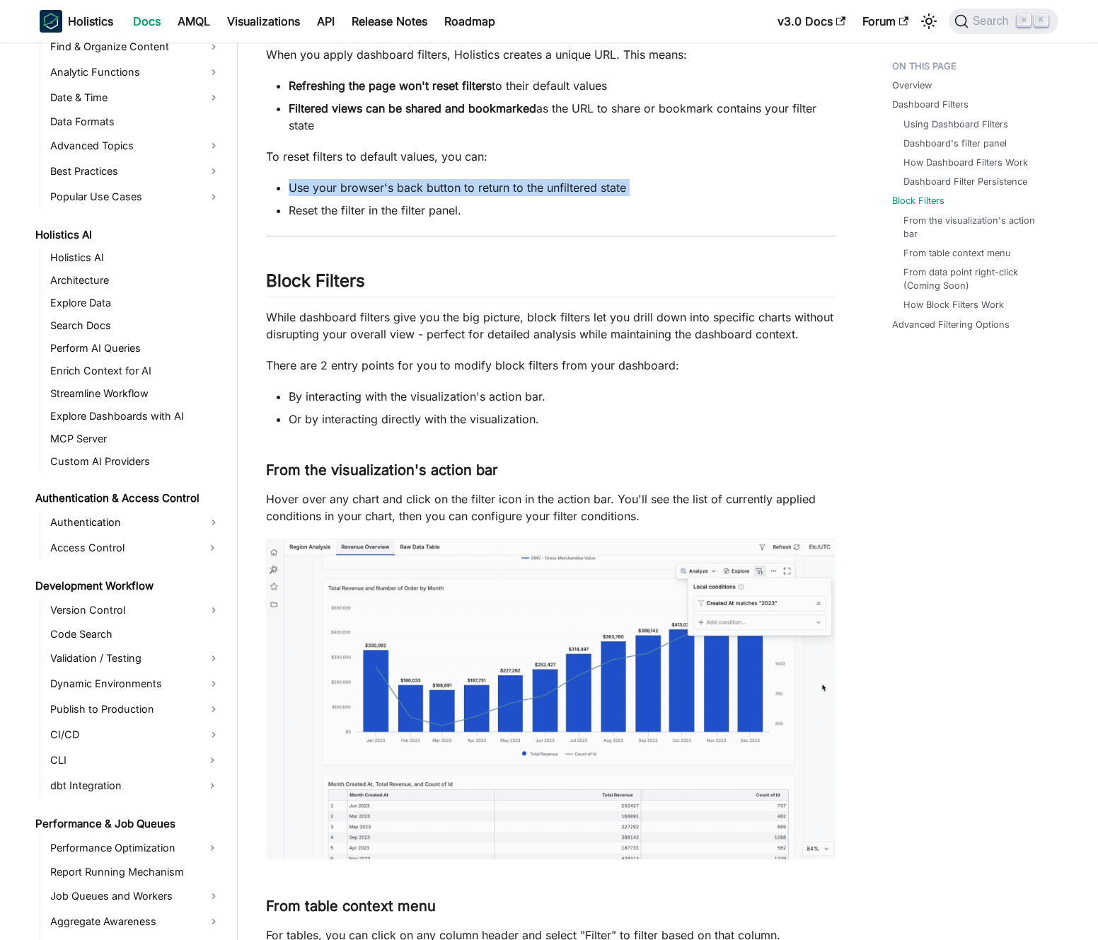
click at [528, 203] on li "Reset the filter in the filter panel." at bounding box center [562, 210] width 547 height 17
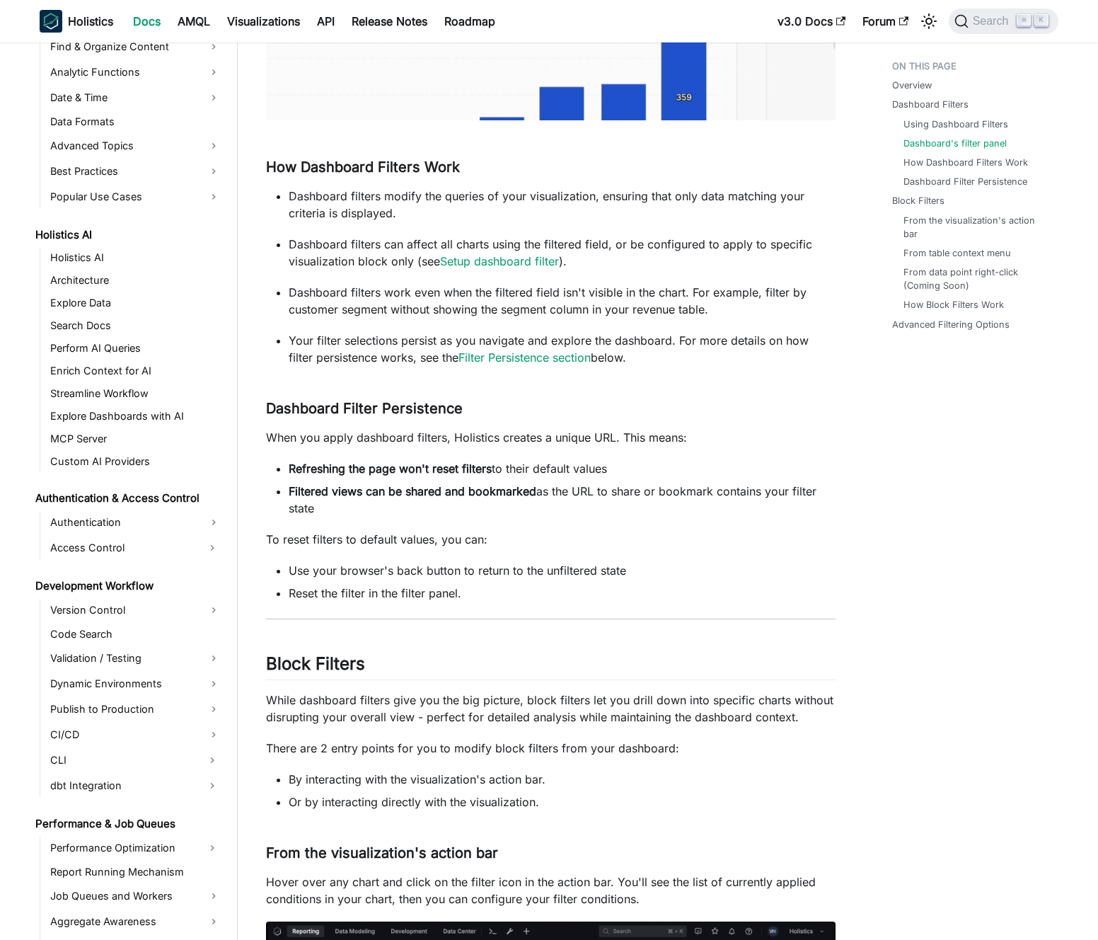
scroll to position [1763, 0]
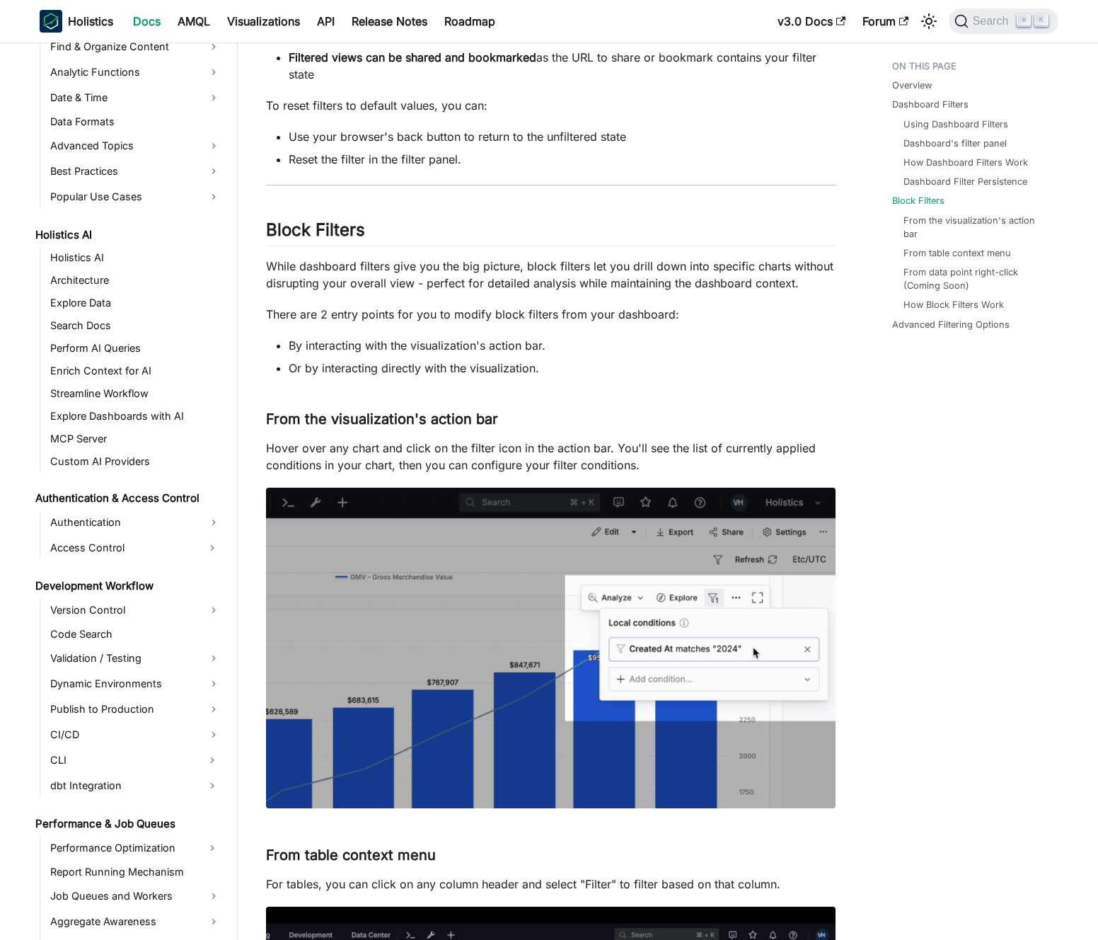
click at [510, 347] on li "By interacting with the visualization's action bar." at bounding box center [562, 345] width 547 height 17
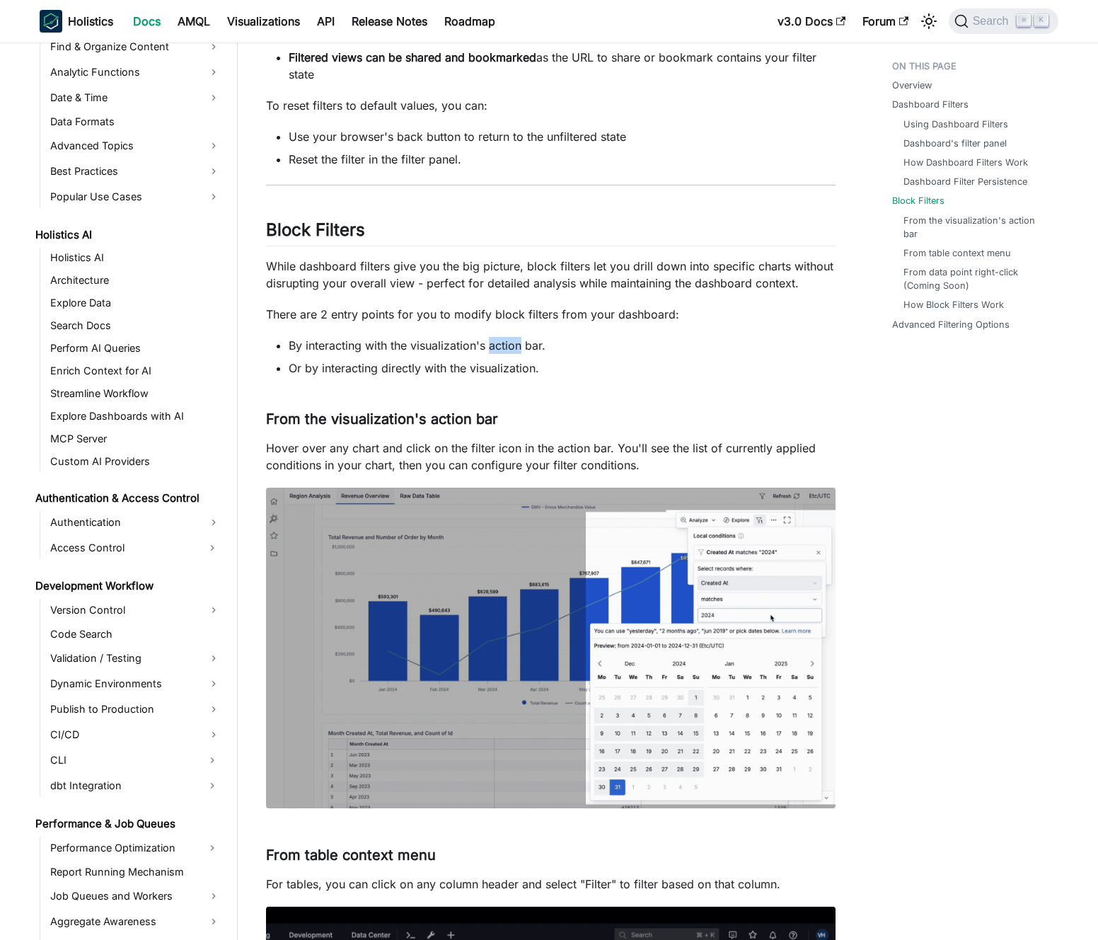
click at [510, 347] on li "By interacting with the visualization's action bar." at bounding box center [562, 345] width 547 height 17
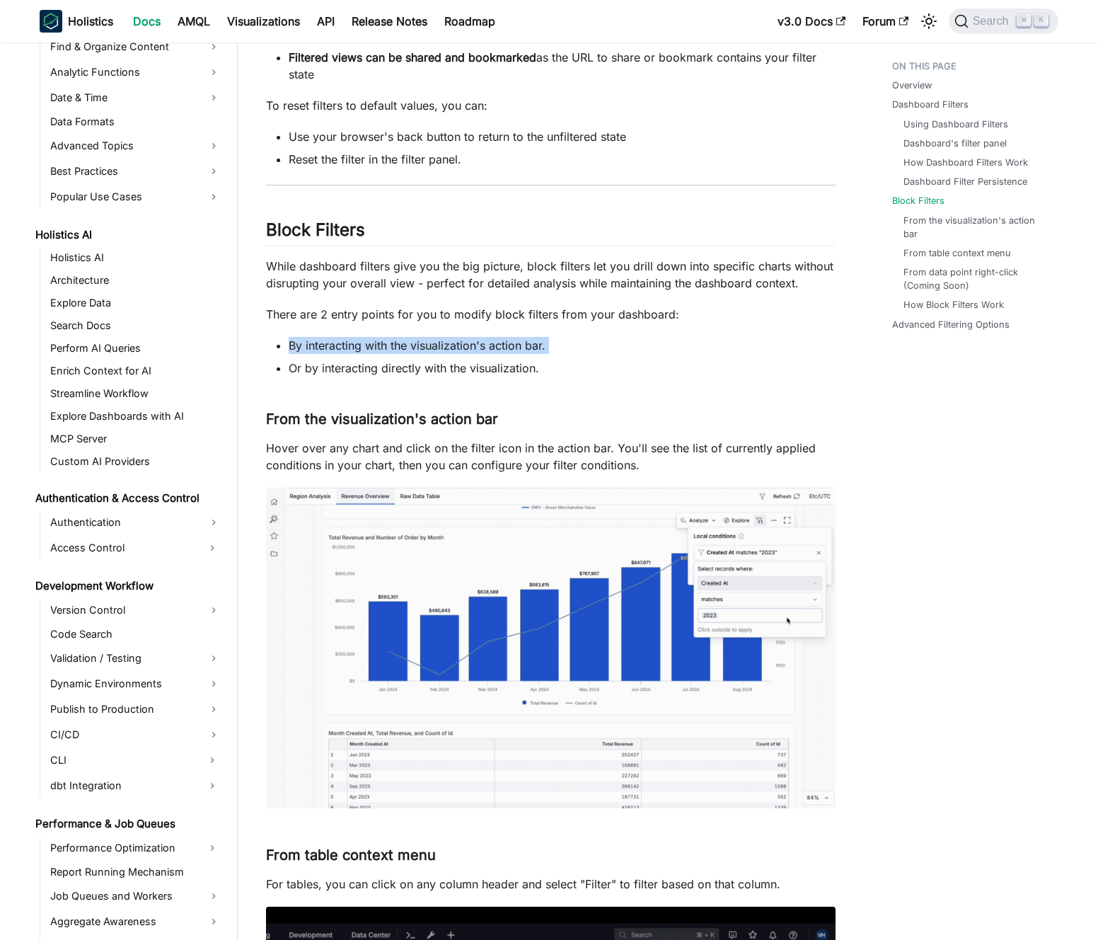
click at [510, 347] on li "By interacting with the visualization's action bar." at bounding box center [562, 345] width 547 height 17
click at [512, 363] on li "Or by interacting directly with the visualization." at bounding box center [562, 367] width 547 height 17
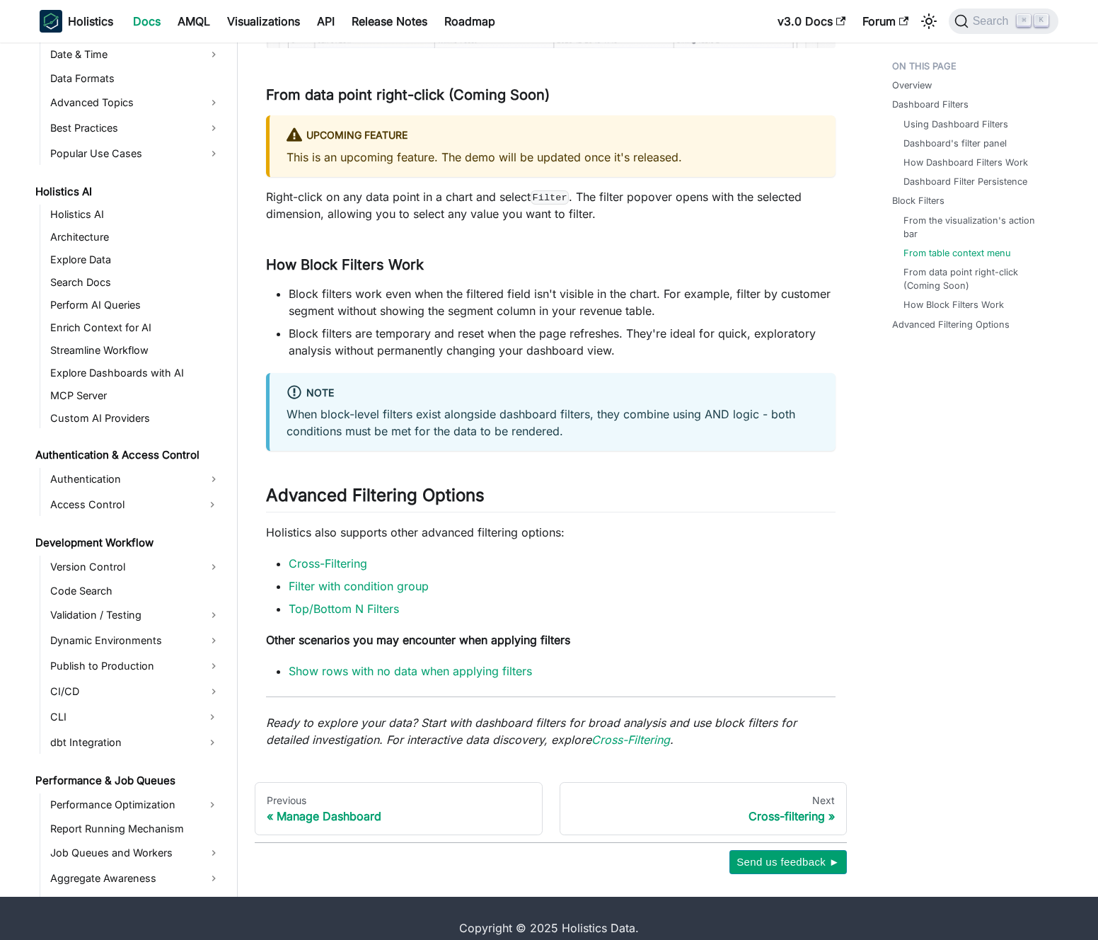
scroll to position [3012, 0]
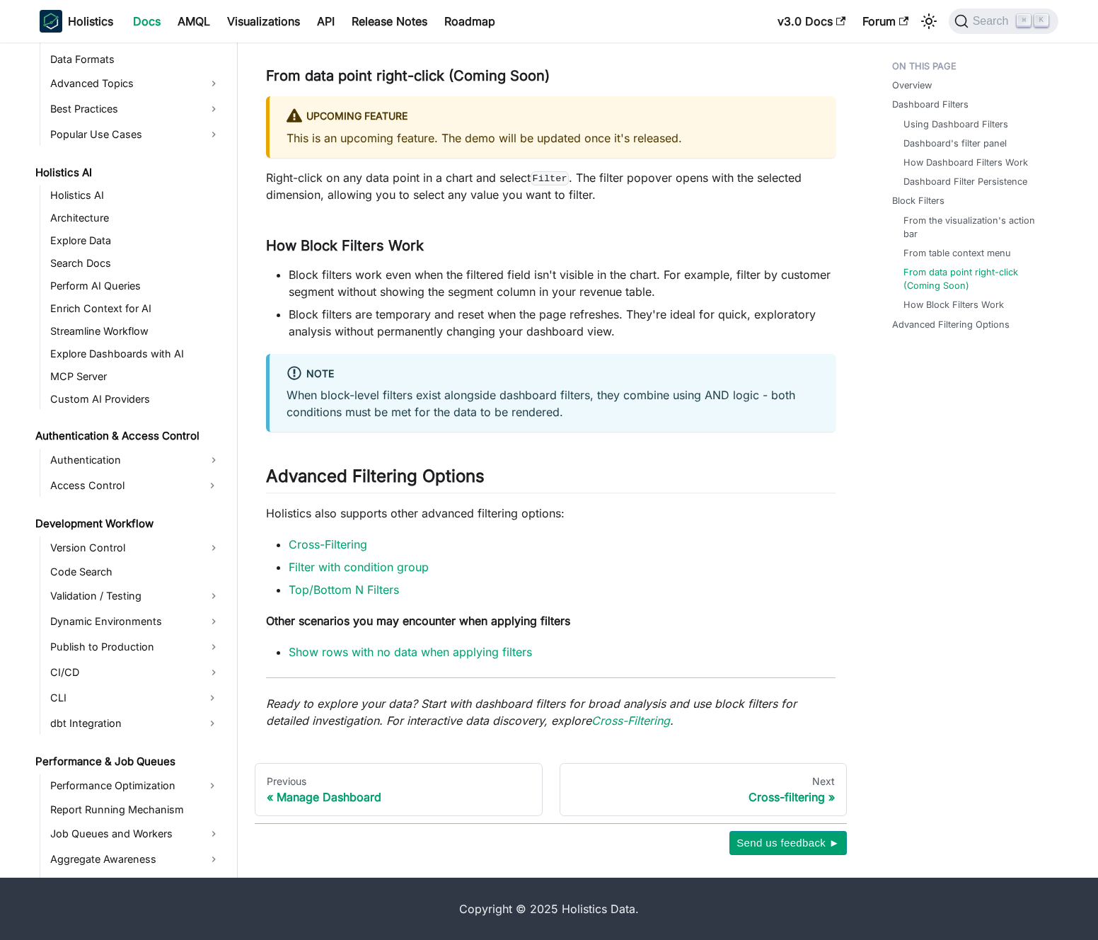
click at [612, 193] on p "Right-click on any data point in a chart and select Filter . The filter popover…" at bounding box center [551, 186] width 570 height 34
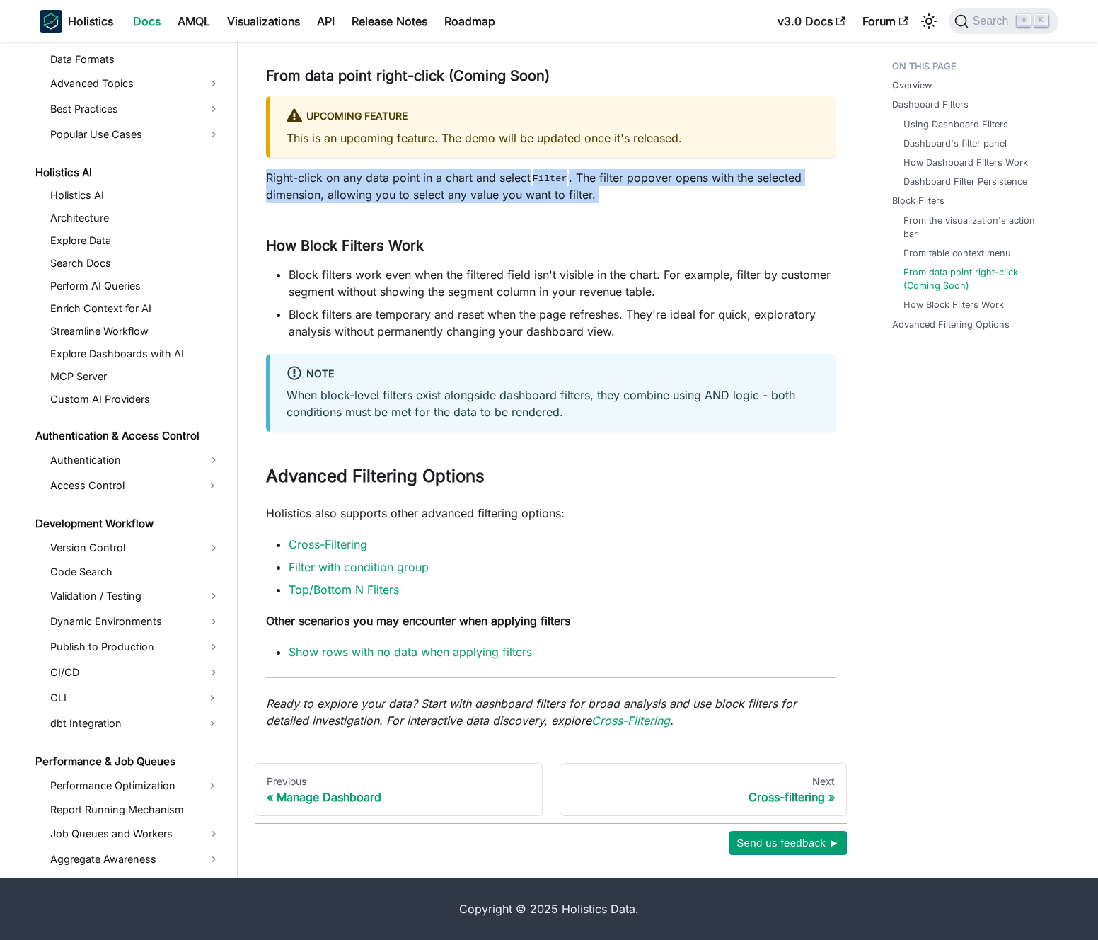
click at [612, 193] on p "Right-click on any data point in a chart and select Filter . The filter popover…" at bounding box center [551, 186] width 570 height 34
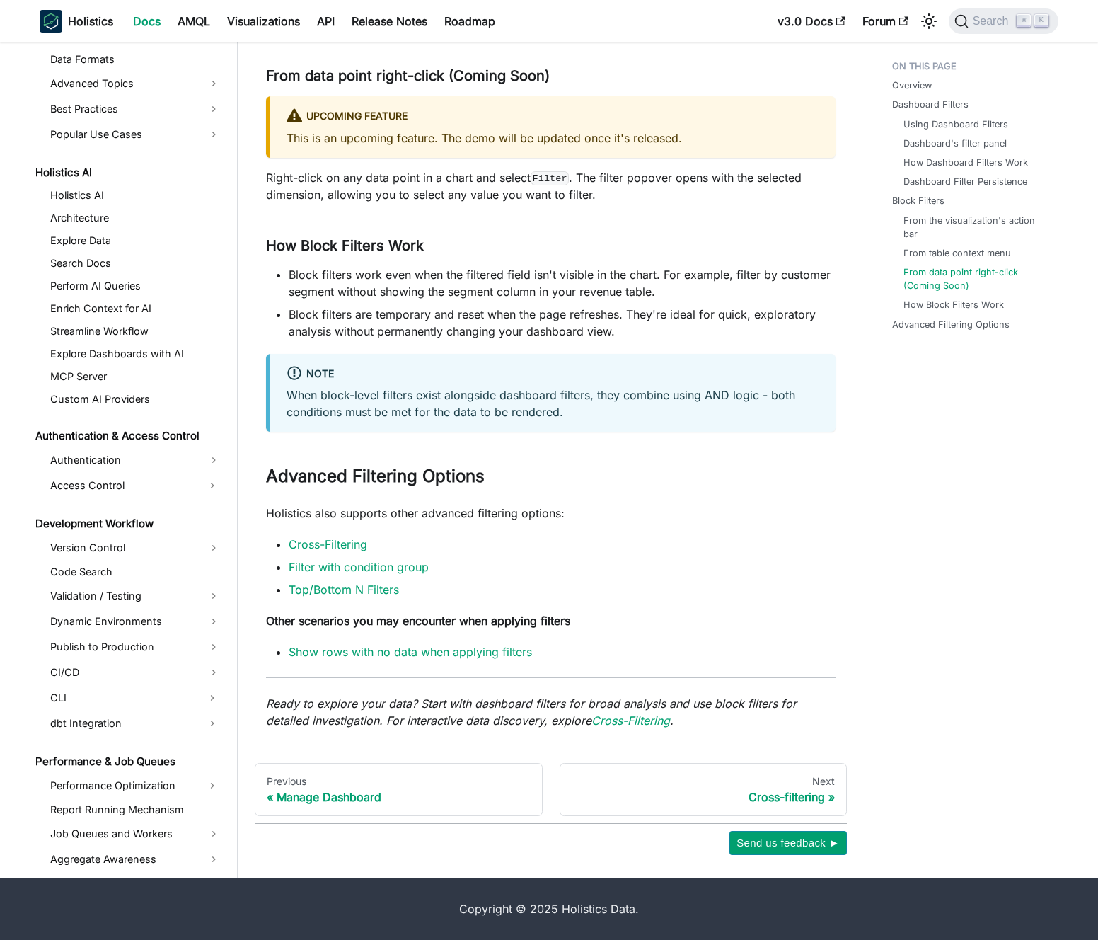
click at [605, 193] on p "Right-click on any data point in a chart and select Filter . The filter popover…" at bounding box center [551, 186] width 570 height 34
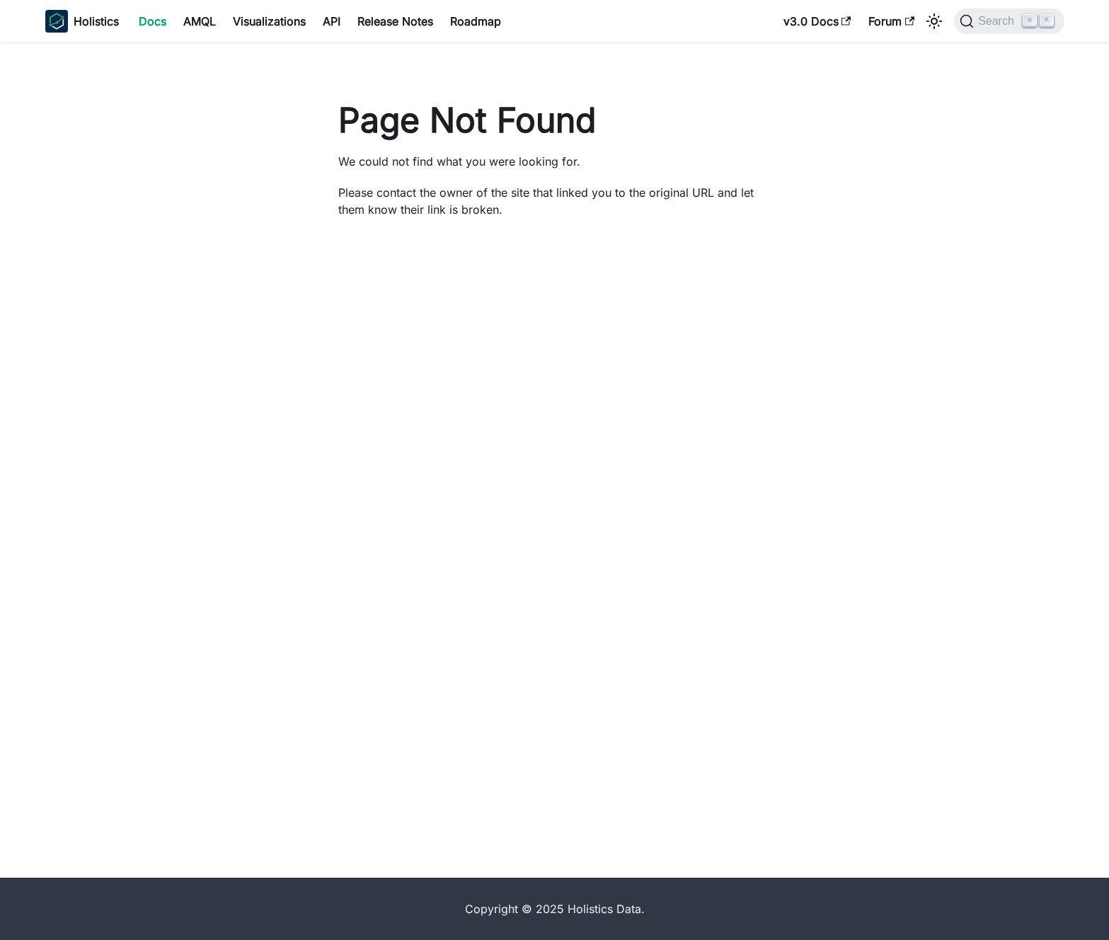
click at [149, 28] on link "Docs" at bounding box center [152, 21] width 45 height 23
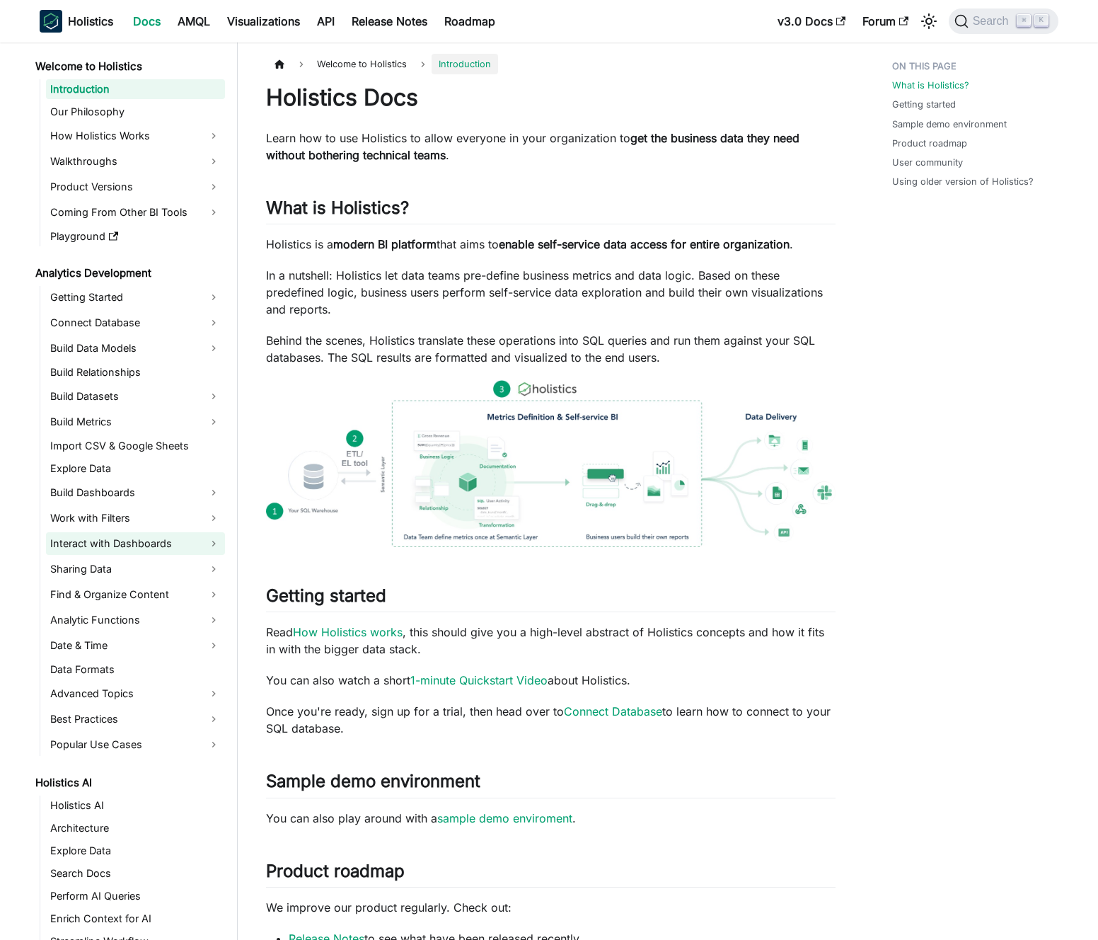
click at [149, 543] on link "Interact with Dashboards" at bounding box center [135, 543] width 179 height 23
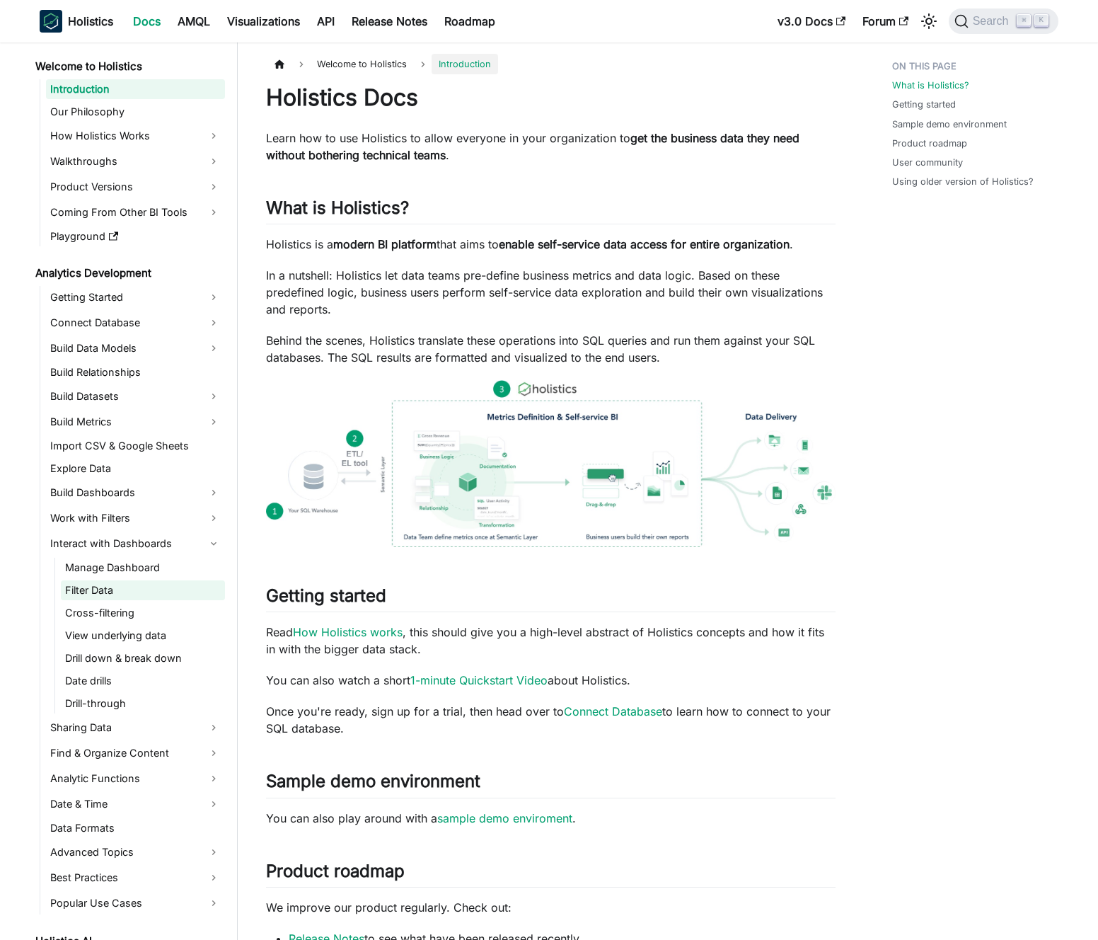
click at [128, 591] on link "Filter Data" at bounding box center [143, 590] width 164 height 20
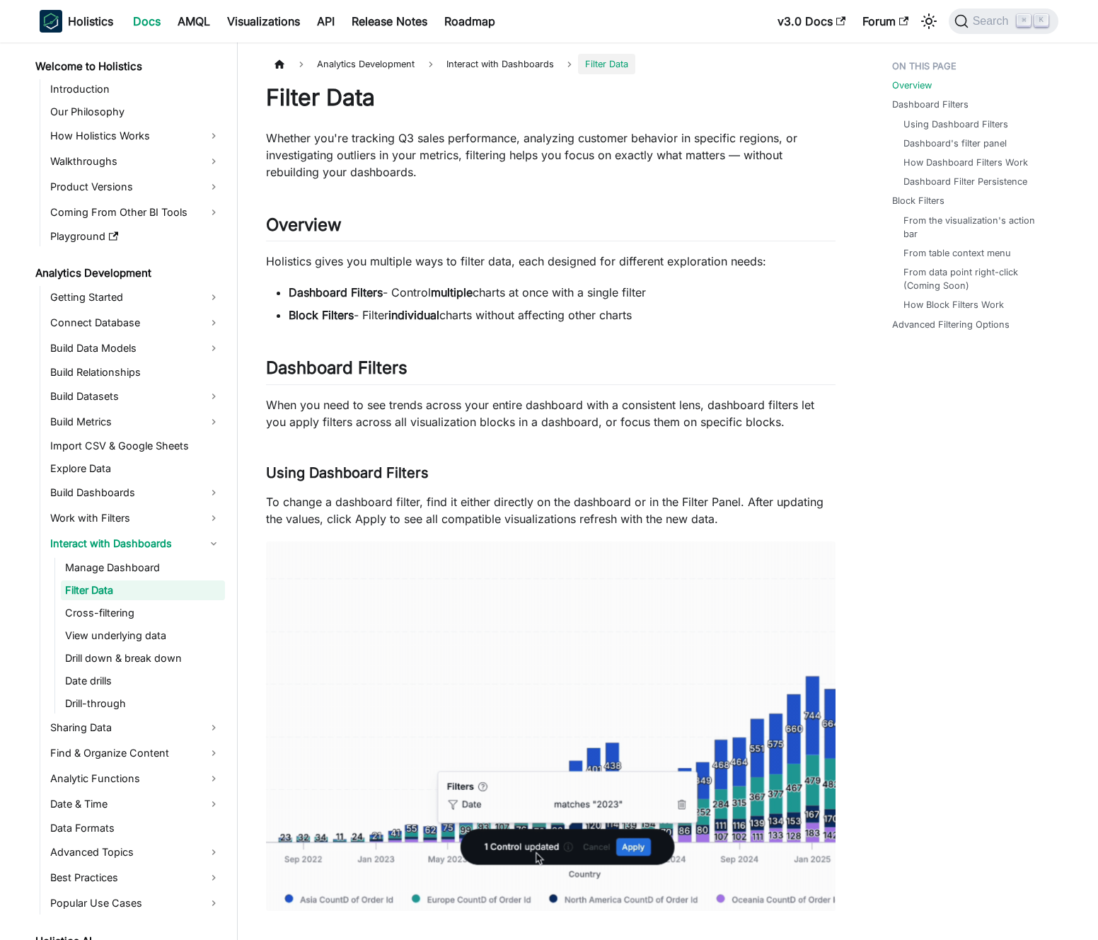
click at [441, 424] on p "When you need to see trends across your entire dashboard with a consistent lens…" at bounding box center [551, 413] width 570 height 34
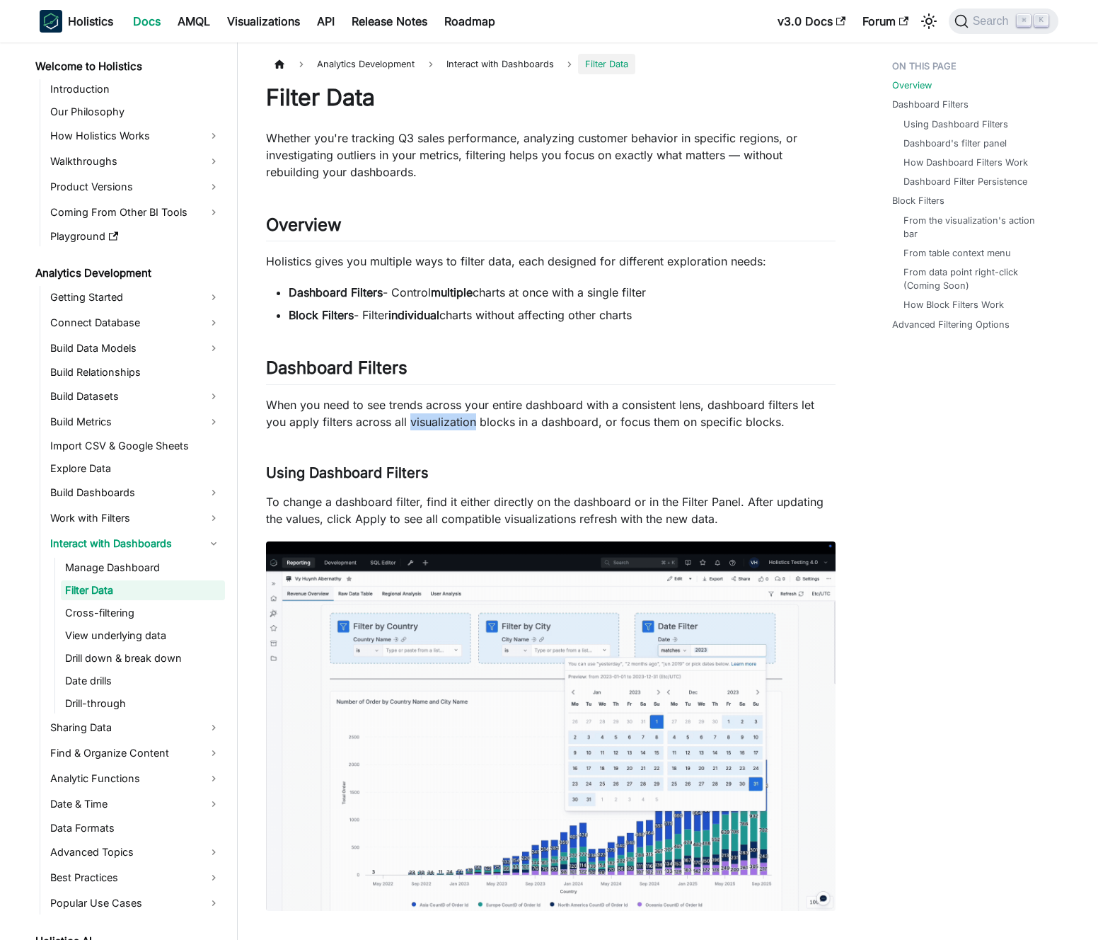
click at [441, 423] on p "When you need to see trends across your entire dashboard with a consistent lens…" at bounding box center [551, 413] width 570 height 34
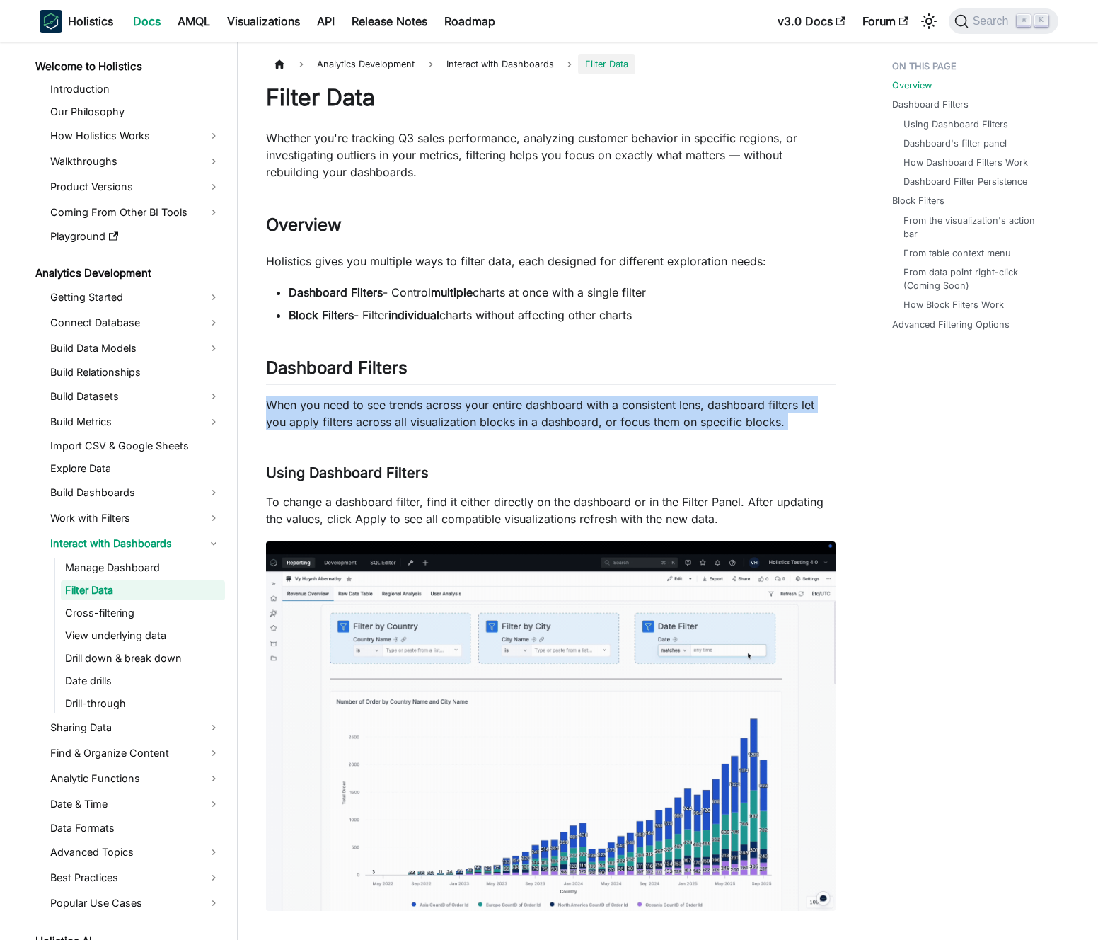
click at [441, 423] on p "When you need to see trends across your entire dashboard with a consistent lens…" at bounding box center [551, 413] width 570 height 34
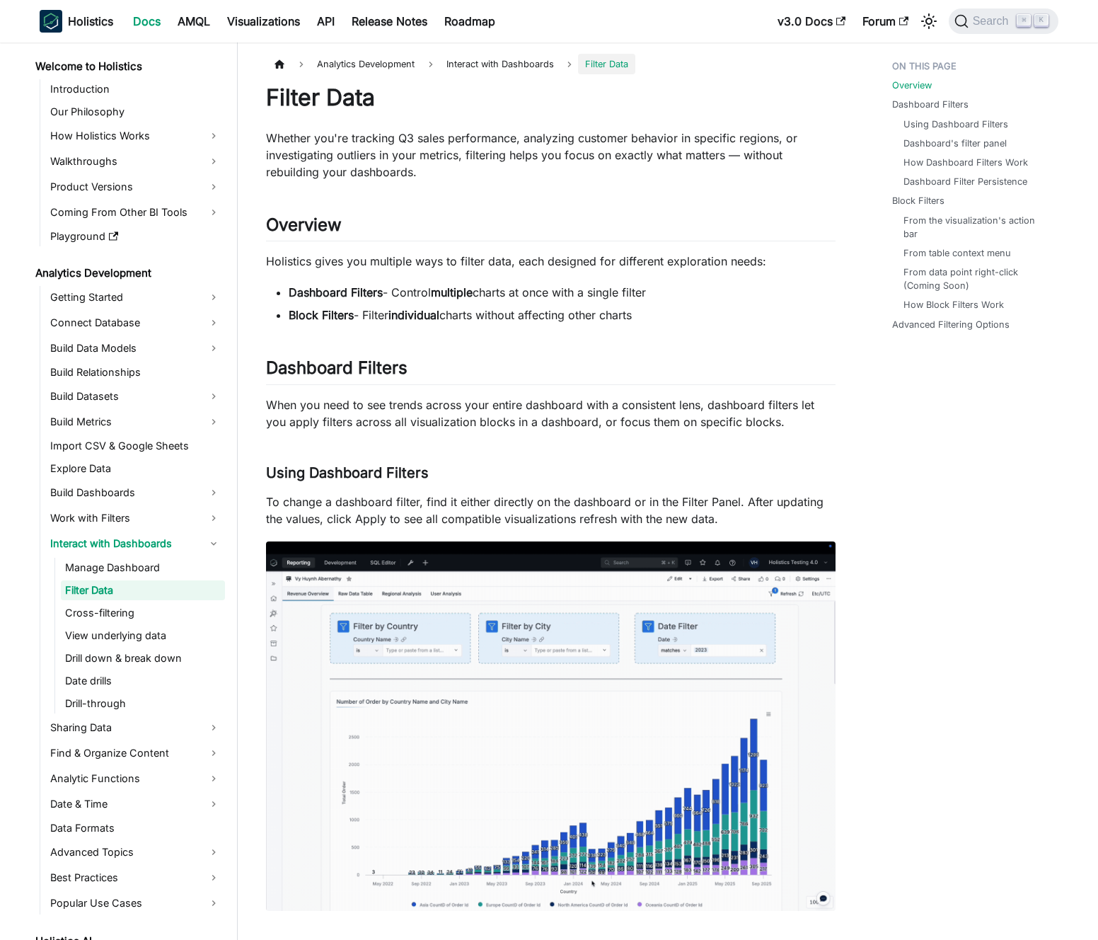
click at [431, 420] on p "When you need to see trends across your entire dashboard with a consistent lens…" at bounding box center [551, 413] width 570 height 34
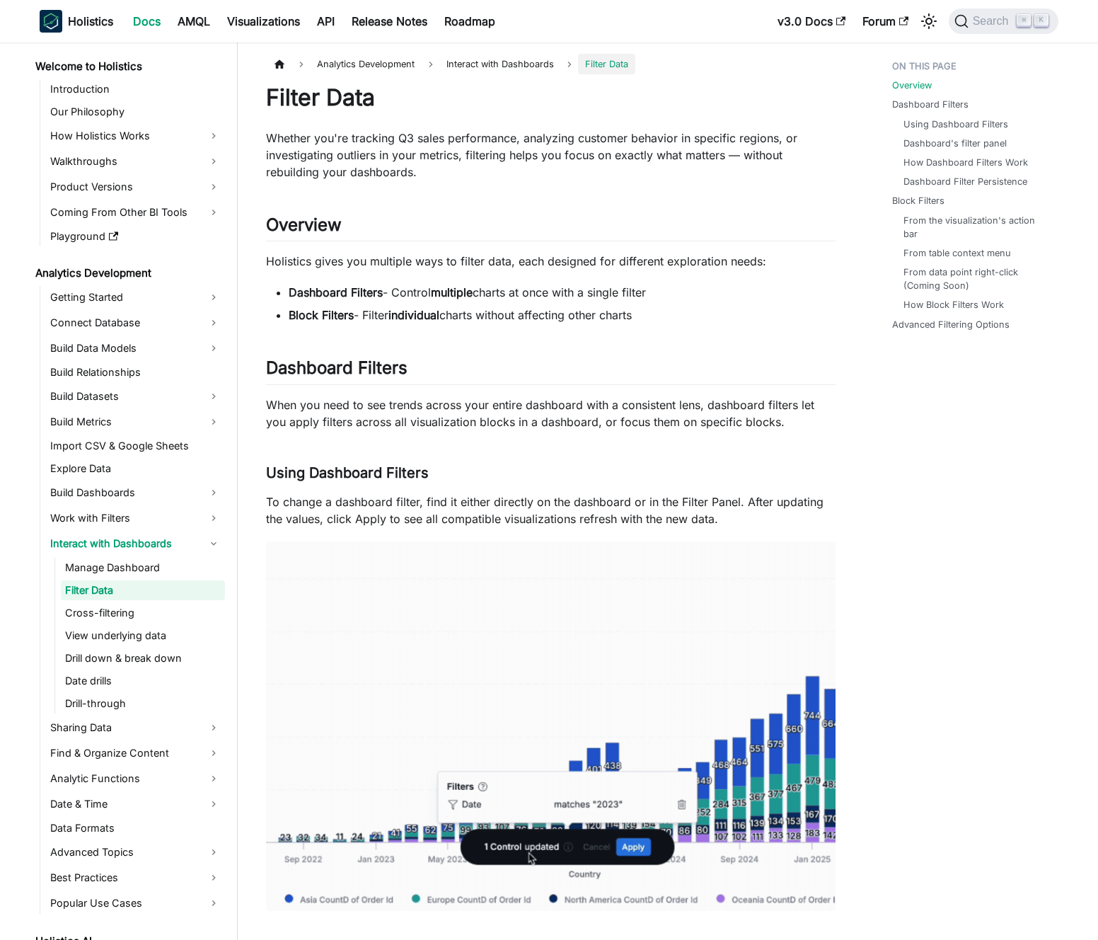
click at [674, 143] on p "Whether you're tracking Q3 sales performance, analyzing customer behavior in sp…" at bounding box center [551, 154] width 570 height 51
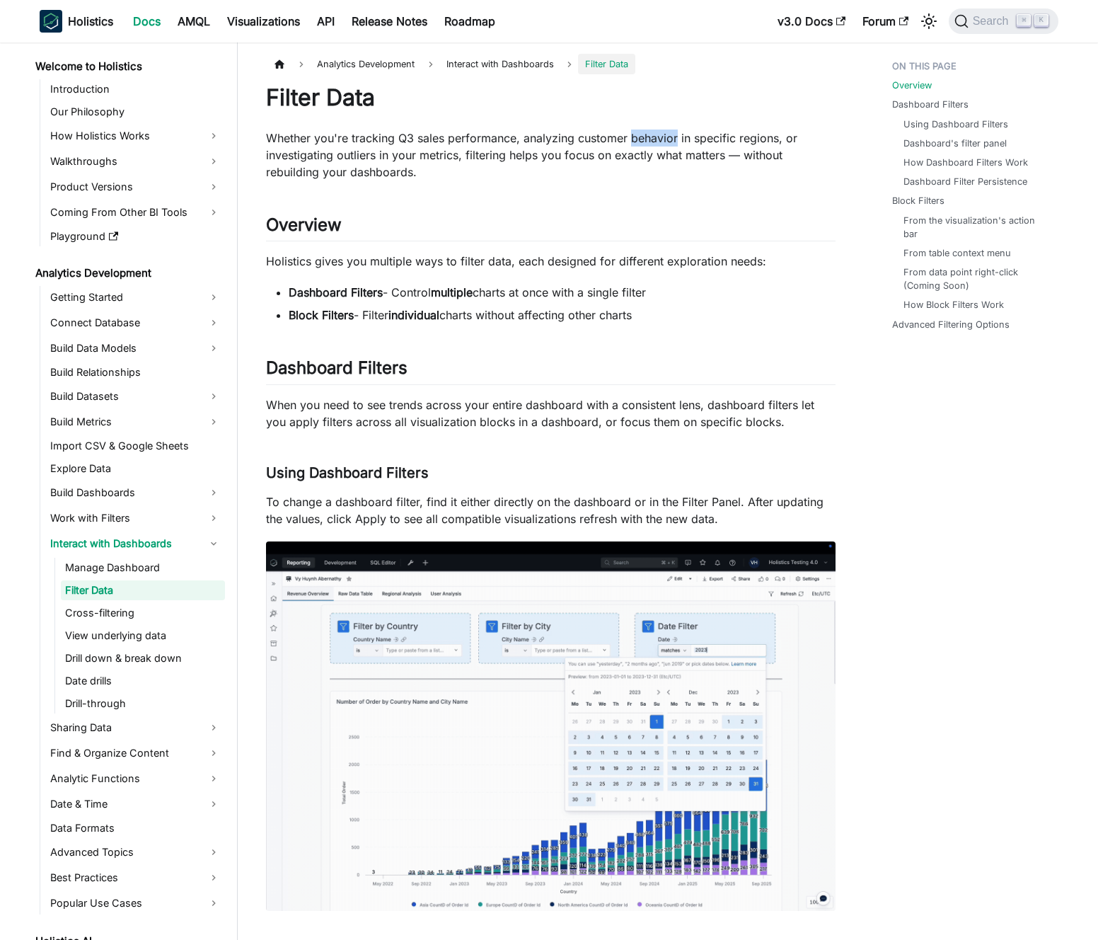
click at [674, 143] on p "Whether you're tracking Q3 sales performance, analyzing customer behavior in sp…" at bounding box center [551, 154] width 570 height 51
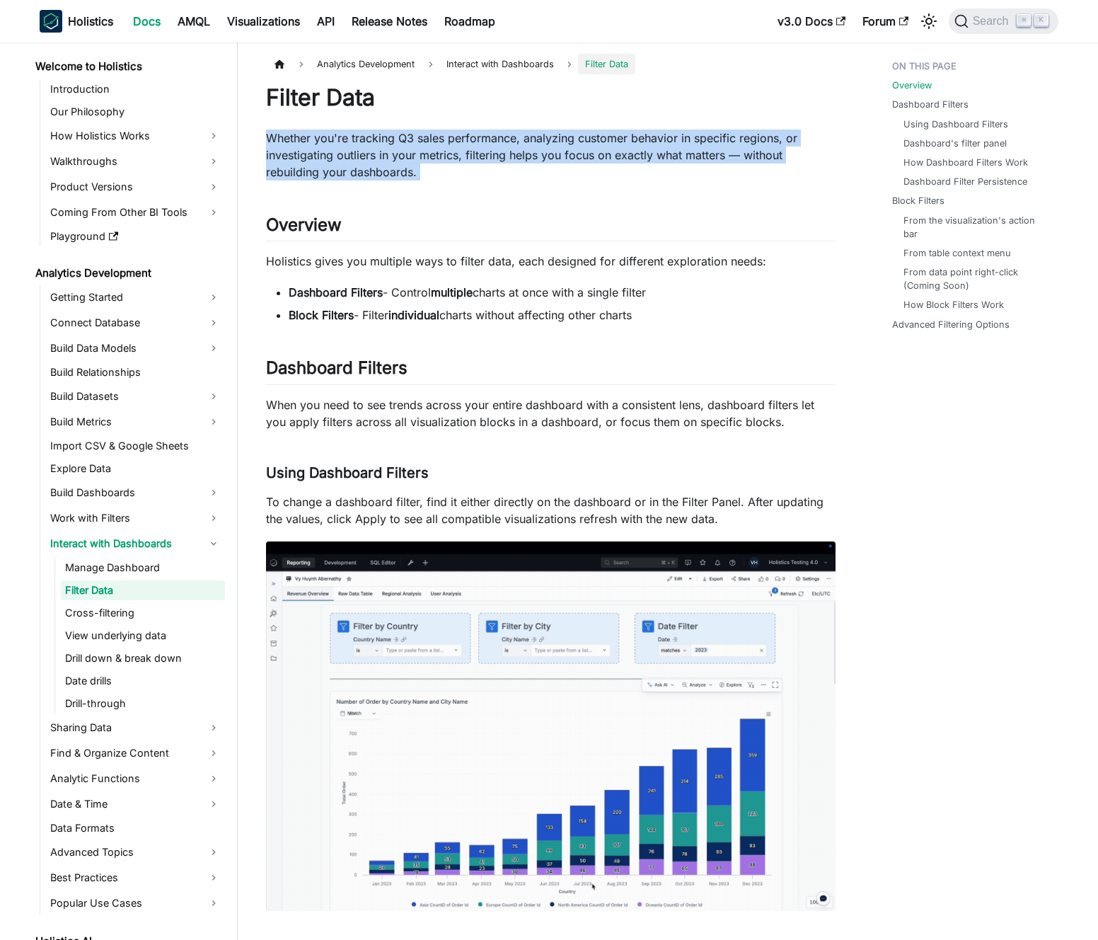
click at [674, 143] on p "Whether you're tracking Q3 sales performance, analyzing customer behavior in sp…" at bounding box center [551, 154] width 570 height 51
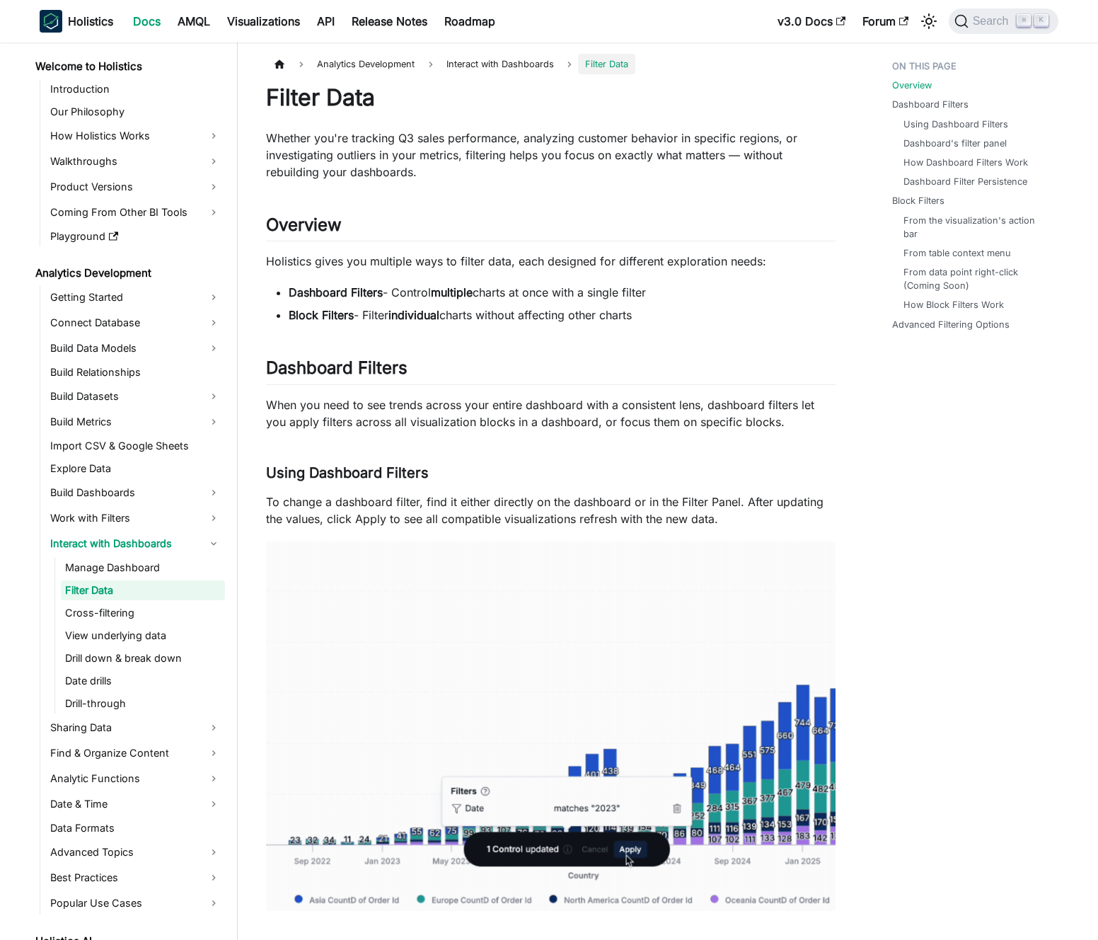
click at [618, 152] on p "Whether you're tracking Q3 sales performance, analyzing customer behavior in sp…" at bounding box center [551, 154] width 570 height 51
